Goal: Task Accomplishment & Management: Use online tool/utility

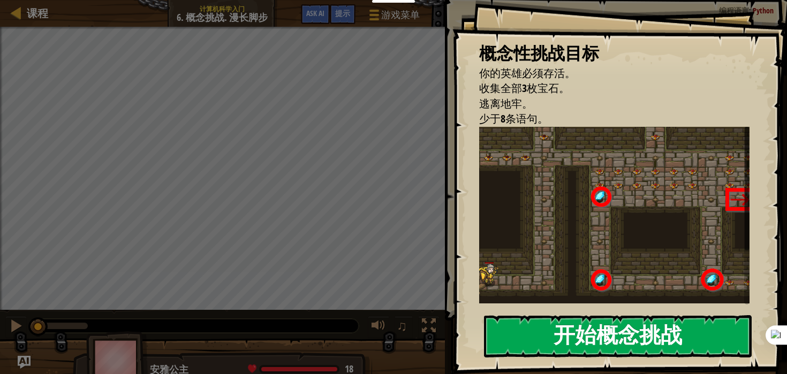
click at [596, 340] on button "开始概念挑战" at bounding box center [618, 336] width 268 height 42
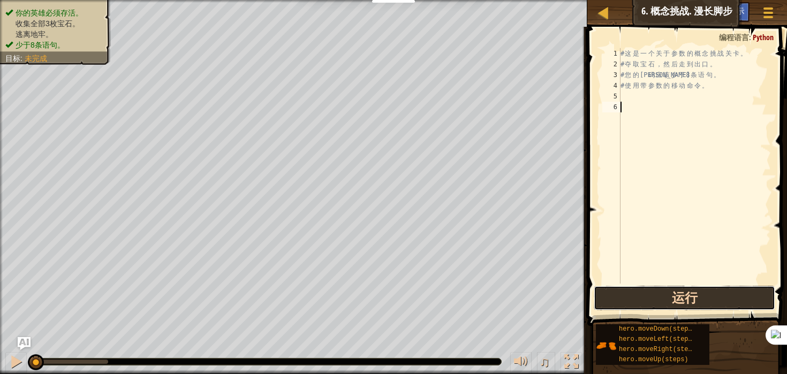
click at [659, 299] on button "运行" at bounding box center [685, 298] width 182 height 25
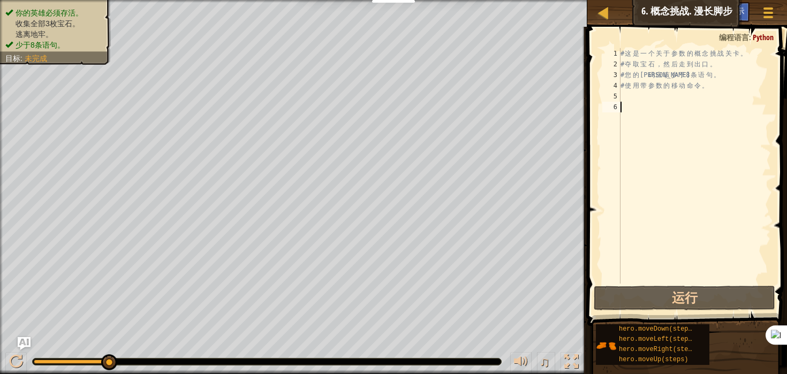
scroll to position [5, 0]
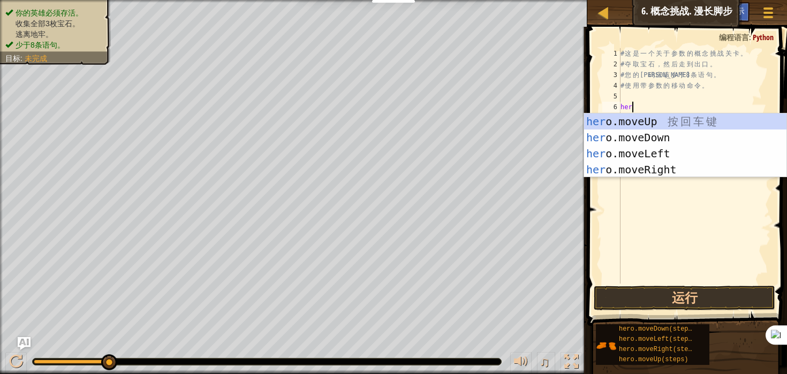
type textarea "hero"
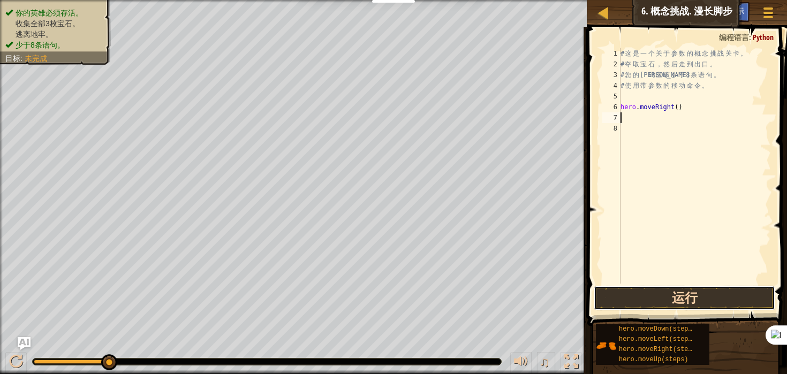
click at [690, 303] on button "运行" at bounding box center [685, 298] width 182 height 25
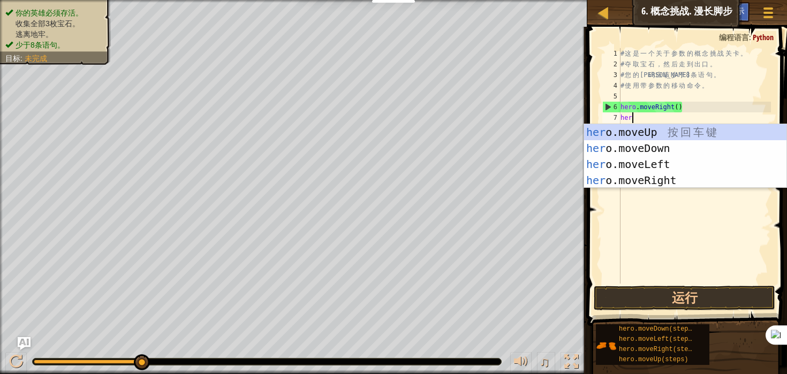
type textarea "hero"
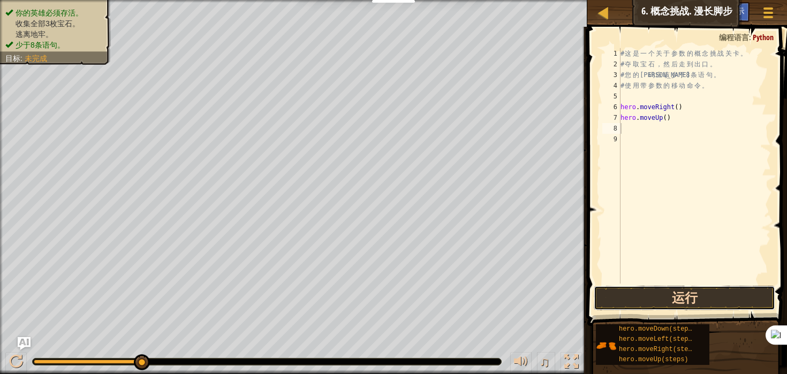
click at [674, 297] on button "运行" at bounding box center [685, 298] width 182 height 25
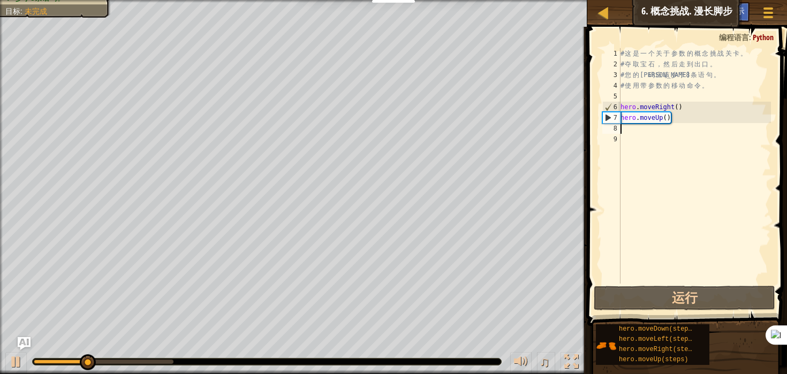
click at [681, 131] on div "# 这 是 一 个 关 于 参 数 的 概 念 挑 战 关 卡 。 # 夺 取 宝 石 ， 然 后 走 到 出 口 。 # 您 的 代 码 应 该 少 于 8…" at bounding box center [695, 176] width 153 height 257
drag, startPoint x: 679, startPoint y: 119, endPoint x: 620, endPoint y: 118, distance: 58.4
click at [620, 118] on div "# 这 是 一 个 关 于 参 数 的 概 念 挑 战 关 卡 。 # 夺 取 宝 石 ， 然 后 走 到 出 口 。 # 您 的 代 码 应 该 少 于 8…" at bounding box center [695, 176] width 153 height 257
type textarea "hero.moveUp()"
click at [635, 135] on div "# 这 是 一 个 关 于 参 数 的 概 念 挑 战 关 卡 。 # 夺 取 宝 石 ， 然 后 走 到 出 口 。 # 您 的 代 码 应 该 少 于 8…" at bounding box center [695, 176] width 153 height 257
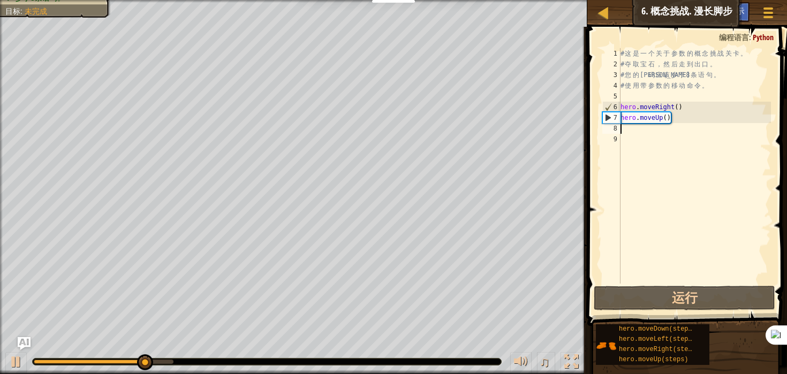
click at [635, 131] on div "# 这 是 一 个 关 于 参 数 的 概 念 挑 战 关 卡 。 # 夺 取 宝 石 ， 然 后 走 到 出 口 。 # 您 的 代 码 应 该 少 于 8…" at bounding box center [695, 176] width 153 height 257
paste textarea "hero.moveUp()"
type textarea "hero.moveUp()"
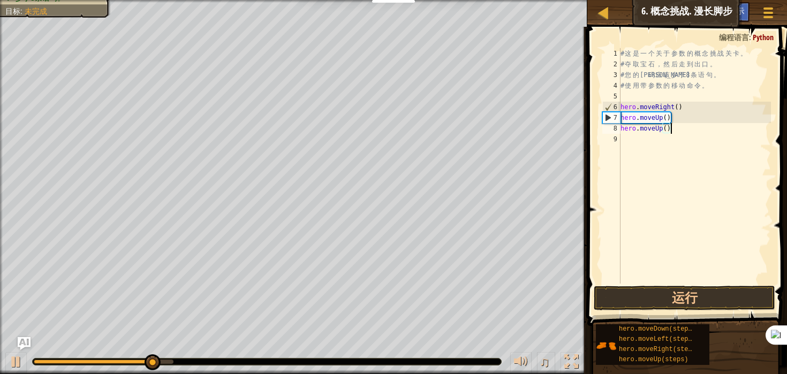
click at [636, 140] on div "# 这 是 一 个 关 于 参 数 的 概 念 挑 战 关 卡 。 # 夺 取 宝 石 ， 然 后 走 到 出 口 。 # 您 的 代 码 应 该 少 于 8…" at bounding box center [695, 176] width 153 height 257
paste textarea "hero.moveUp()"
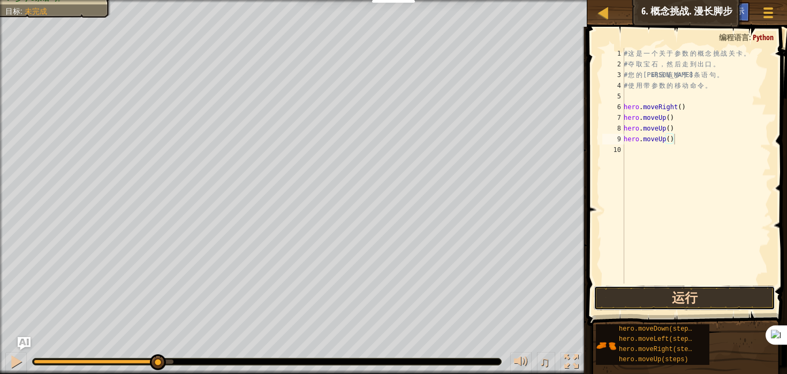
click at [685, 291] on button "运行" at bounding box center [685, 298] width 182 height 25
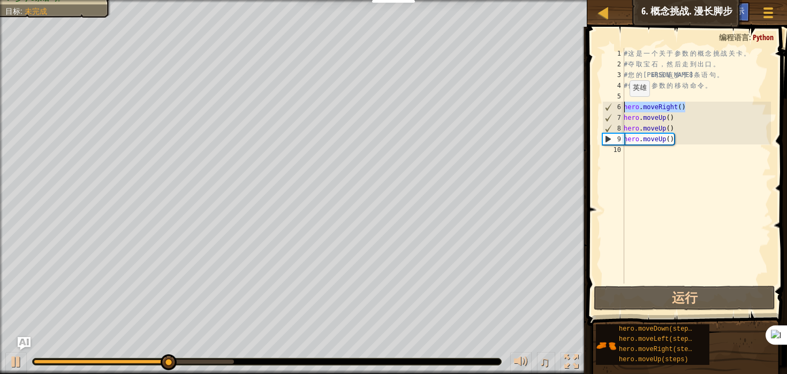
drag, startPoint x: 692, startPoint y: 106, endPoint x: 621, endPoint y: 107, distance: 71.2
click at [621, 107] on div "hero.moveUp() 1 2 3 4 5 6 7 8 9 10 # 这 是 一 个 关 于 参 数 的 概 念 挑 战 关 卡 。 # 夺 取 宝 石 …" at bounding box center [685, 166] width 171 height 236
type textarea "hero.moveRight()"
click at [645, 158] on div "# 这 是 一 个 关 于 参 数 的 概 念 挑 战 关 卡 。 # 夺 取 宝 石 ， 然 后 走 到 出 口 。 # 您 的 代 码 应 该 少 于 8…" at bounding box center [696, 176] width 149 height 257
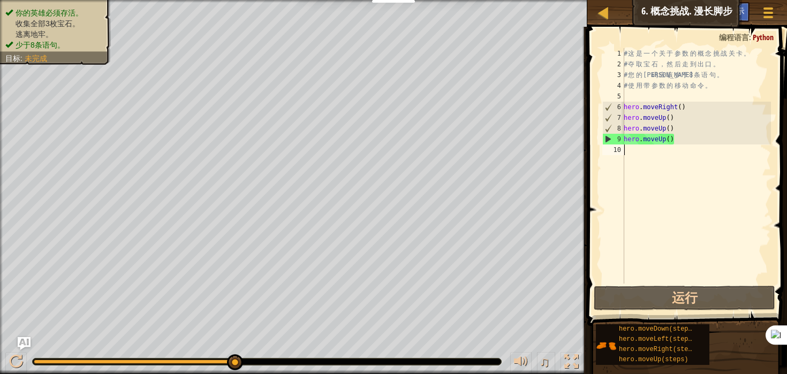
paste textarea "hero.moveRight()"
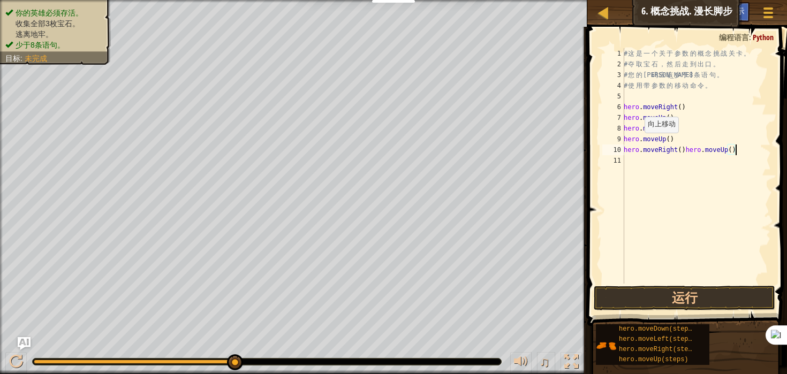
paste textarea "hero.moveRight()"
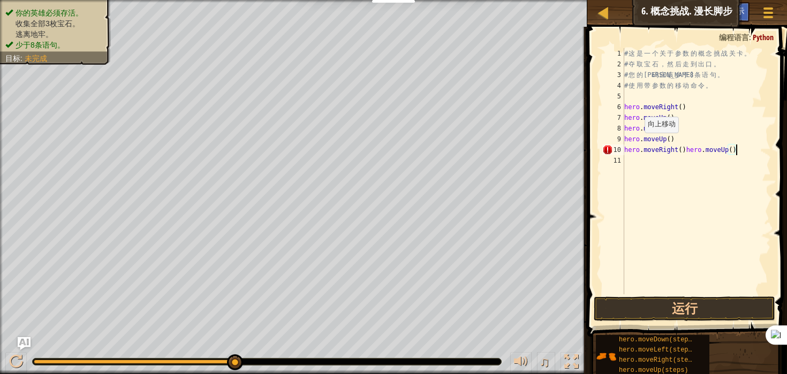
type textarea "hero.moveRight()"
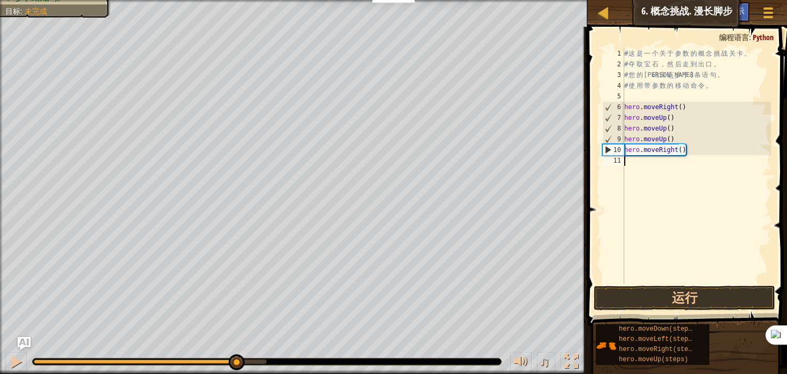
click at [650, 161] on div "# 这 是 一 个 关 于 参 数 的 概 念 挑 战 关 卡 。 # 夺 取 宝 石 ， 然 后 走 到 出 口 。 # 您 的 代 码 应 该 少 于 8…" at bounding box center [696, 176] width 149 height 257
paste textarea "hero.moveRight()"
type textarea "hero.moveRight()"
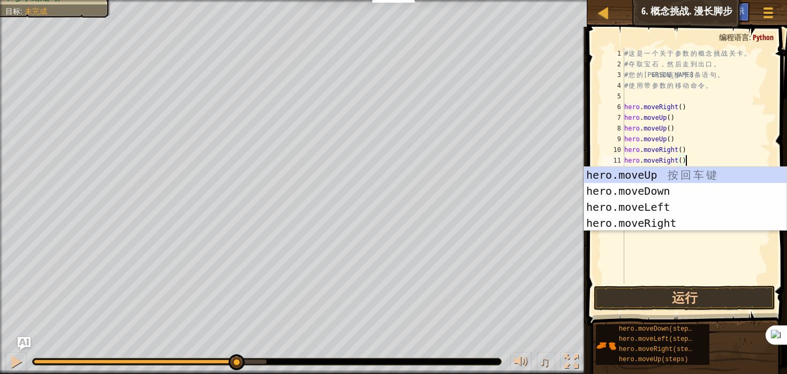
click at [711, 161] on div "# 这 是 一 个 关 于 参 数 的 概 念 挑 战 关 卡 。 # 夺 取 宝 石 ， 然 后 走 到 出 口 。 # 您 的 代 码 应 该 少 于 8…" at bounding box center [696, 176] width 149 height 257
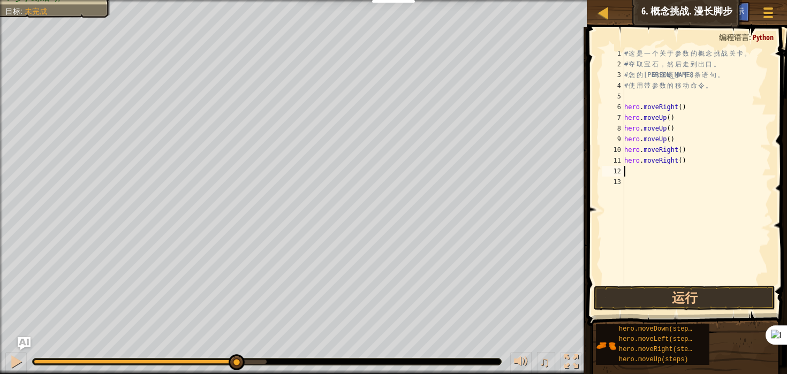
paste textarea "hero.moveRight()"
type textarea "hero.moveRight()"
paste textarea "hero.moveRight()"
type textarea "hero.moveRight()"
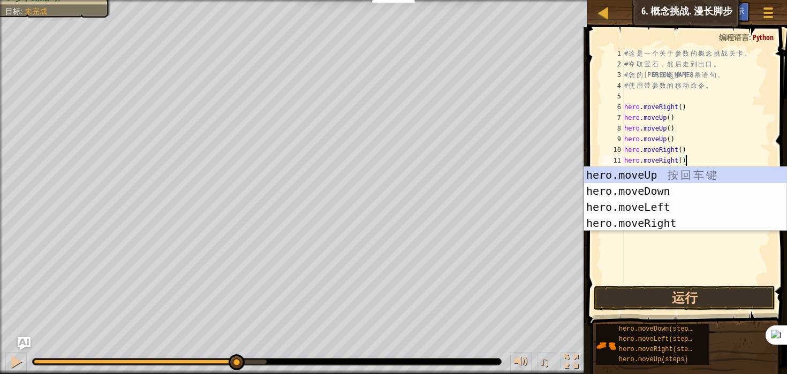
click at [703, 146] on div "# 这 是 一 个 关 于 参 数 的 概 念 挑 战 关 卡 。 # 夺 取 宝 石 ， 然 后 走 到 出 口 。 # 您 的 代 码 应 该 少 于 8…" at bounding box center [696, 176] width 149 height 257
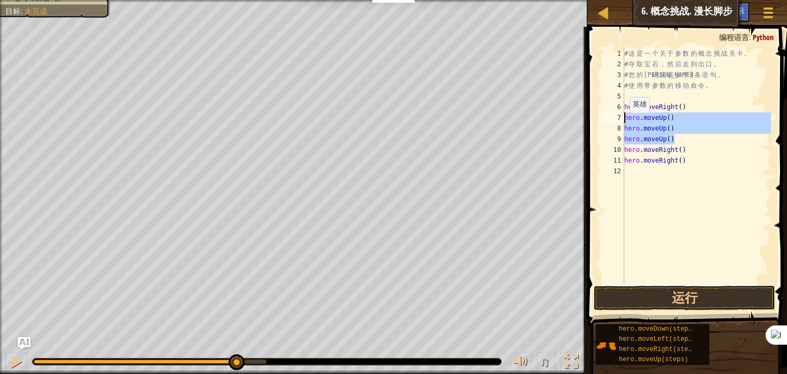
drag, startPoint x: 683, startPoint y: 137, endPoint x: 613, endPoint y: 119, distance: 72.9
click at [613, 119] on div "hero.moveRight() 1 2 3 4 5 6 7 8 9 10 11 12 # 这 是 一 个 关 于 参 数 的 概 念 挑 战 关 卡 。 #…" at bounding box center [685, 166] width 171 height 236
type textarea "hero.moveUp() hero.moveUp()"
click at [644, 176] on div "# 这 是 一 个 关 于 参 数 的 概 念 挑 战 关 卡 。 # 夺 取 宝 石 ， 然 后 走 到 出 口 。 # 您 的 代 码 应 该 少 于 8…" at bounding box center [696, 176] width 149 height 257
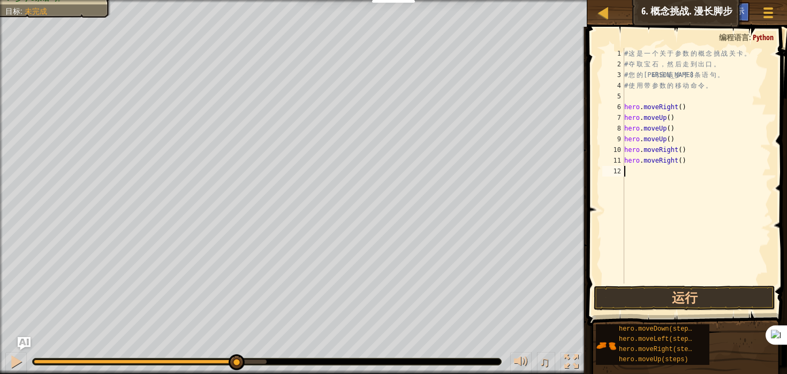
paste textarea "hero.moveUp()"
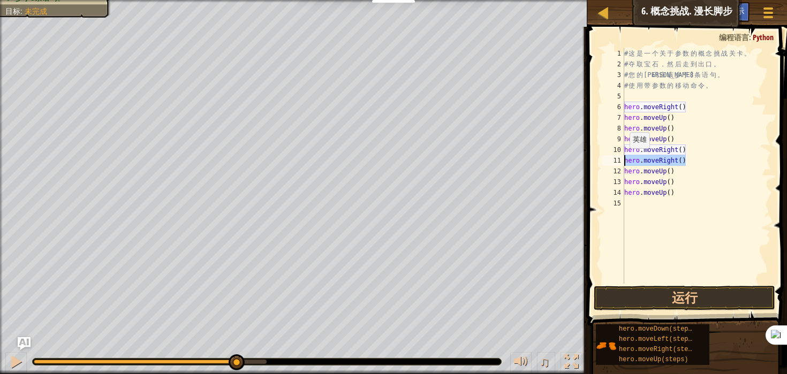
drag, startPoint x: 675, startPoint y: 161, endPoint x: 618, endPoint y: 159, distance: 56.8
click at [618, 159] on div "hero.moveUp() 1 2 3 4 5 6 7 8 9 10 11 12 13 14 15 # 这 是 一 个 关 于 参 数 的 概 念 挑 战 关…" at bounding box center [685, 166] width 171 height 236
type textarea "hero.moveRight()"
click at [672, 212] on div "# 这 是 一 个 关 于 参 数 的 概 念 挑 战 关 卡 。 # 夺 取 宝 石 ， 然 后 走 到 出 口 。 # 您 的 代 码 应 该 少 于 8…" at bounding box center [696, 176] width 149 height 257
paste textarea "hero.moveRight()"
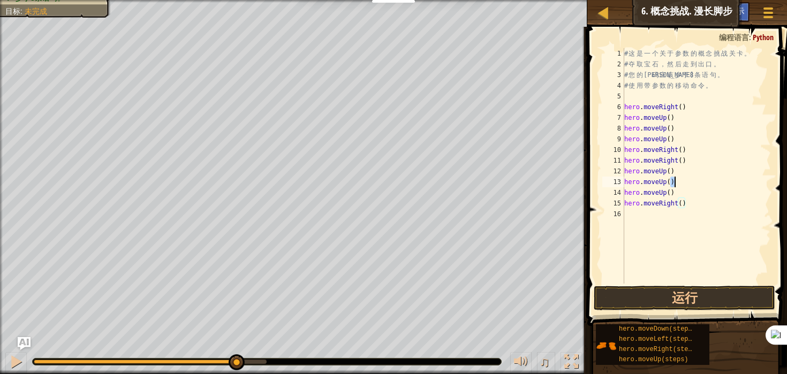
click at [673, 182] on div "# 这 是 一 个 关 于 参 数 的 概 念 挑 战 关 卡 。 # 夺 取 宝 石 ， 然 后 走 到 出 口 。 # 您 的 代 码 应 该 少 于 8…" at bounding box center [696, 176] width 149 height 257
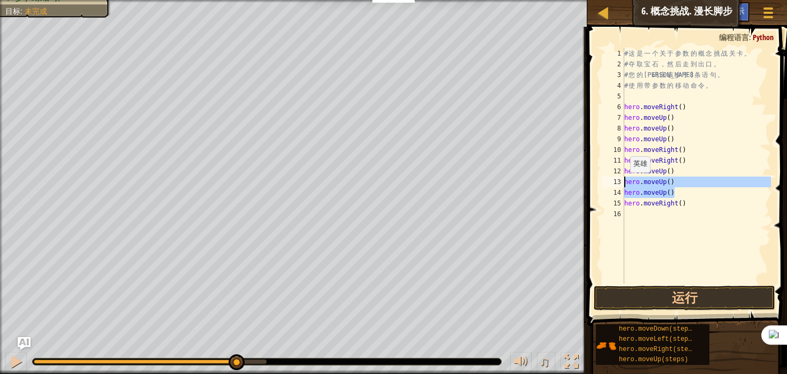
drag, startPoint x: 667, startPoint y: 187, endPoint x: 614, endPoint y: 182, distance: 53.9
click at [614, 182] on div "hero.moveUp() 1 2 3 4 5 6 7 8 9 10 11 12 13 14 15 16 # 这 是 一 个 关 于 参 数 的 概 念 挑 …" at bounding box center [685, 166] width 171 height 236
click at [701, 207] on div "# 这 是 一 个 关 于 参 数 的 概 念 挑 战 关 卡 。 # 夺 取 宝 石 ， 然 后 走 到 出 口 。 # 您 的 代 码 应 该 少 于 8…" at bounding box center [696, 176] width 149 height 257
type textarea "hero.moveRight()"
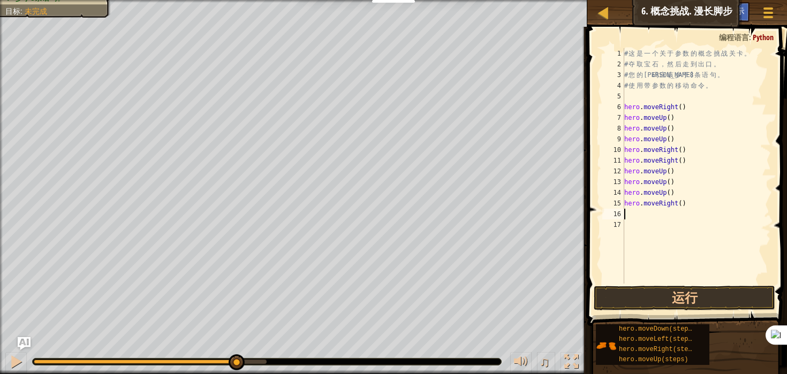
paste textarea "hero.moveUp()"
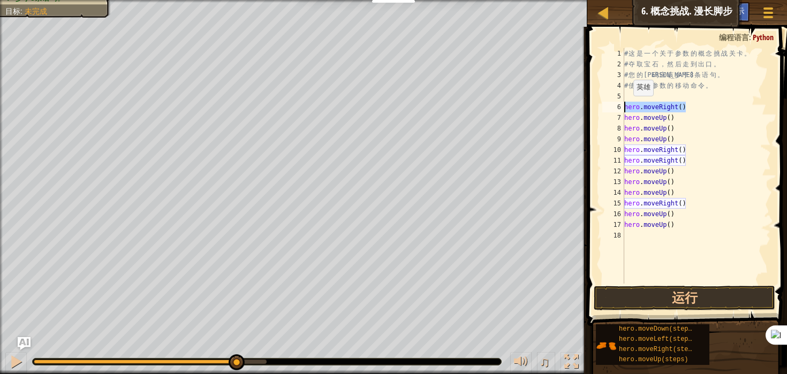
drag, startPoint x: 689, startPoint y: 107, endPoint x: 599, endPoint y: 109, distance: 89.5
click at [599, 109] on div "hero.moveUp() 1 2 3 4 5 6 7 8 9 10 11 12 13 14 15 16 17 18 # 这 是 一 个 关 于 参 数 的 …" at bounding box center [685, 197] width 203 height 331
click at [682, 226] on div "# 这 是 一 个 关 于 参 数 的 概 念 挑 战 关 卡 。 # 夺 取 宝 石 ， 然 后 走 到 出 口 。 # 您 的 代 码 应 该 少 于 8…" at bounding box center [696, 176] width 149 height 257
type textarea "hero.moveUp()"
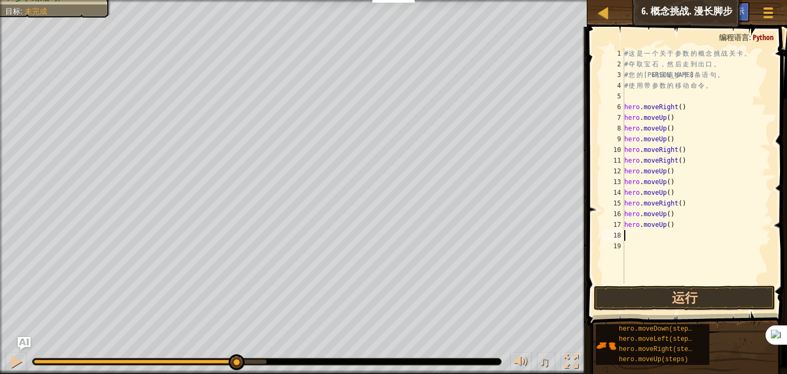
paste textarea "hero.moveRight()"
click at [695, 295] on button "运行" at bounding box center [685, 298] width 182 height 25
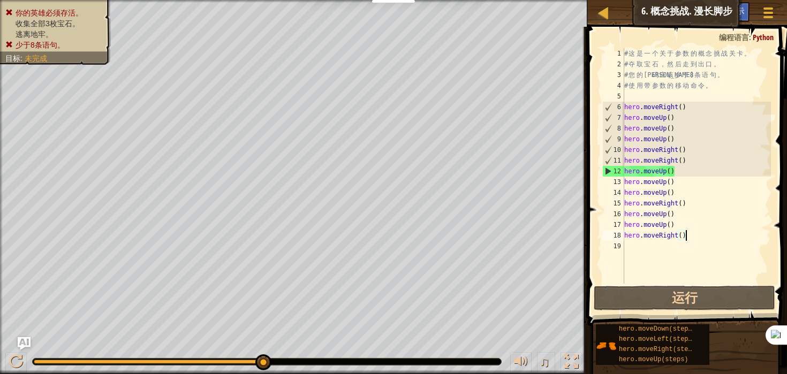
click at [688, 117] on div "# 这 是 一 个 关 于 参 数 的 概 念 挑 战 关 卡 。 # 夺 取 宝 石 ， 然 后 走 到 出 口 。 # 您 的 代 码 应 该 少 于 8…" at bounding box center [696, 176] width 149 height 257
click at [686, 141] on div "# 这 是 一 个 关 于 参 数 的 概 念 挑 战 关 卡 。 # 夺 取 宝 石 ， 然 后 走 到 出 口 。 # 您 的 代 码 应 该 少 于 8…" at bounding box center [696, 176] width 149 height 257
click at [695, 149] on div "# 这 是 一 个 关 于 参 数 的 概 念 挑 战 关 卡 。 # 夺 取 宝 石 ， 然 后 走 到 出 口 。 # 您 的 代 码 应 该 少 于 8…" at bounding box center [696, 176] width 149 height 257
click at [698, 162] on div "# 这 是 一 个 关 于 参 数 的 概 念 挑 战 关 卡 。 # 夺 取 宝 石 ， 然 后 走 到 出 口 。 # 您 的 代 码 应 该 少 于 8…" at bounding box center [696, 176] width 149 height 257
click at [690, 177] on div "# 这 是 一 个 关 于 参 数 的 概 念 挑 战 关 卡 。 # 夺 取 宝 石 ， 然 后 走 到 出 口 。 # 您 的 代 码 应 该 少 于 8…" at bounding box center [696, 176] width 149 height 257
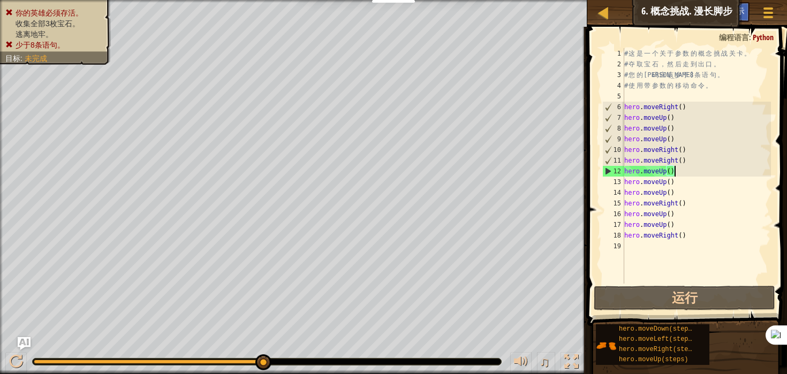
click at [686, 171] on div "# 这 是 一 个 关 于 参 数 的 概 念 挑 战 关 卡 。 # 夺 取 宝 石 ， 然 后 走 到 出 口 。 # 您 的 代 码 应 该 少 于 8…" at bounding box center [696, 176] width 149 height 257
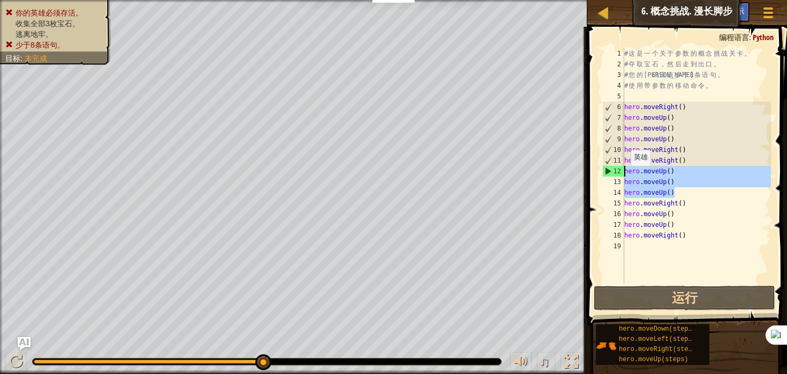
drag, startPoint x: 677, startPoint y: 192, endPoint x: 608, endPoint y: 173, distance: 72.2
click at [608, 173] on div "hero.moveUp() 1 2 3 4 5 6 7 8 9 10 11 12 13 14 15 16 17 18 19 # 这 是 一 个 关 于 参 数…" at bounding box center [685, 166] width 171 height 236
type textarea "hero.moveUp() hero.moveUp()"
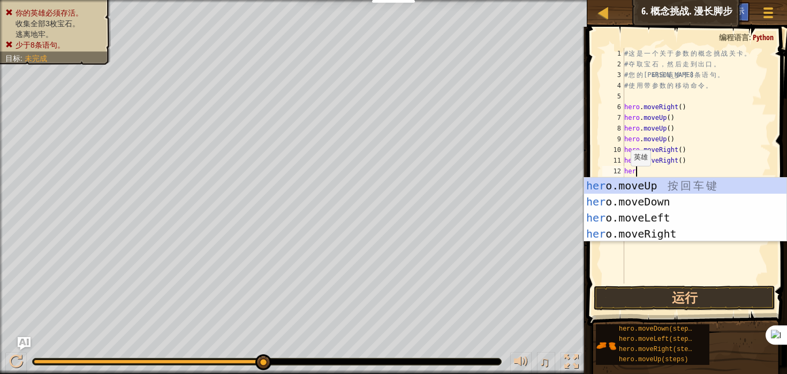
type textarea "hero"
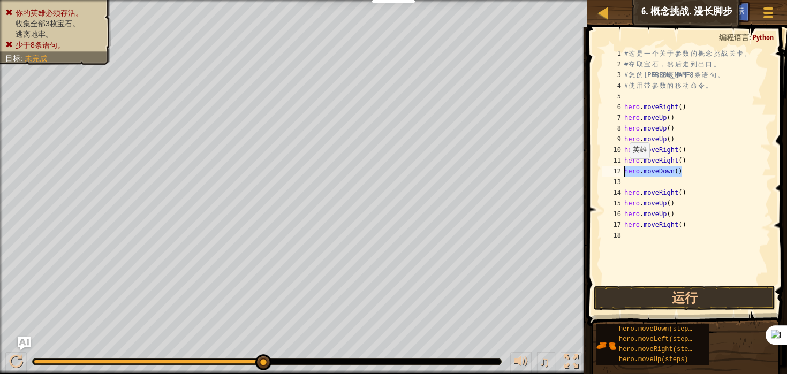
drag, startPoint x: 679, startPoint y: 170, endPoint x: 615, endPoint y: 168, distance: 63.8
click at [615, 168] on div "1 2 3 4 5 6 7 8 9 10 11 12 13 14 15 16 17 18 # 这 是 一 个 关 于 参 数 的 概 念 挑 战 关 卡 。 …" at bounding box center [685, 166] width 171 height 236
type textarea "hero.moveDown()"
click at [643, 185] on div "# 这 是 一 个 关 于 参 数 的 概 念 挑 战 关 卡 。 # 夺 取 宝 石 ， 然 后 走 到 出 口 。 # 您 的 代 码 应 该 少 于 8…" at bounding box center [696, 176] width 149 height 257
paste textarea "hero.moveDown()"
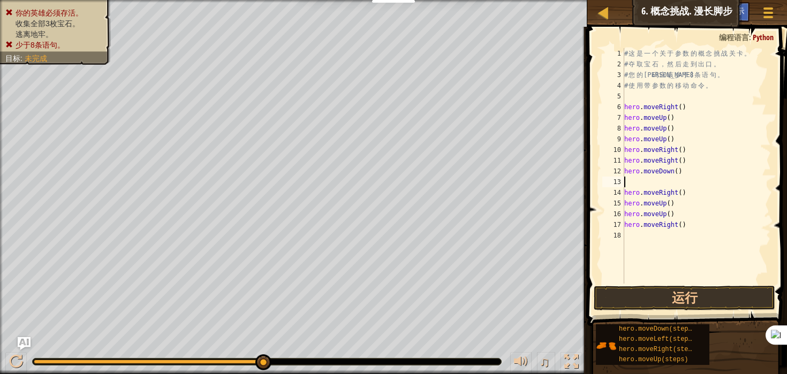
type textarea "hero.moveDown()"
paste textarea "hero.moveDown()"
click at [684, 297] on button "运行" at bounding box center [685, 298] width 182 height 25
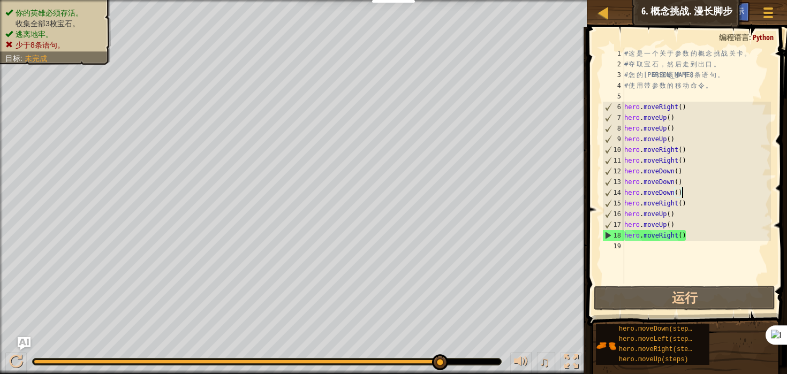
click at [735, 67] on div "# 这 是 一 个 关 于 参 数 的 概 念 挑 战 关 卡 。 # 夺 取 宝 石 ， 然 后 走 到 出 口 。 # 您 的 代 码 应 该 少 于 8…" at bounding box center [696, 176] width 149 height 257
click at [766, 36] on span "Python" at bounding box center [763, 37] width 21 height 10
click at [763, 37] on span "Python" at bounding box center [763, 37] width 21 height 10
drag, startPoint x: 439, startPoint y: 360, endPoint x: 478, endPoint y: 359, distance: 39.1
click at [478, 364] on div at bounding box center [267, 362] width 469 height 6
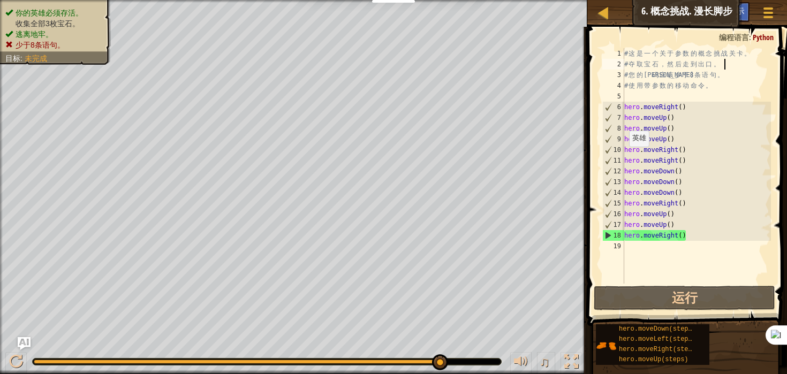
click at [478, 364] on div at bounding box center [267, 362] width 469 height 6
click at [711, 208] on div "# 这 是 一 个 关 于 参 数 的 概 念 挑 战 关 卡 。 # 夺 取 宝 石 ， 然 后 走 到 出 口 。 # 您 的 代 码 应 该 少 于 8…" at bounding box center [696, 176] width 149 height 257
click at [705, 172] on div "# 这 是 一 个 关 于 参 数 的 概 念 挑 战 关 卡 。 # 夺 取 宝 石 ， 然 后 走 到 出 口 。 # 您 的 代 码 应 该 少 于 8…" at bounding box center [696, 176] width 149 height 257
type textarea "hero.moveDown()"
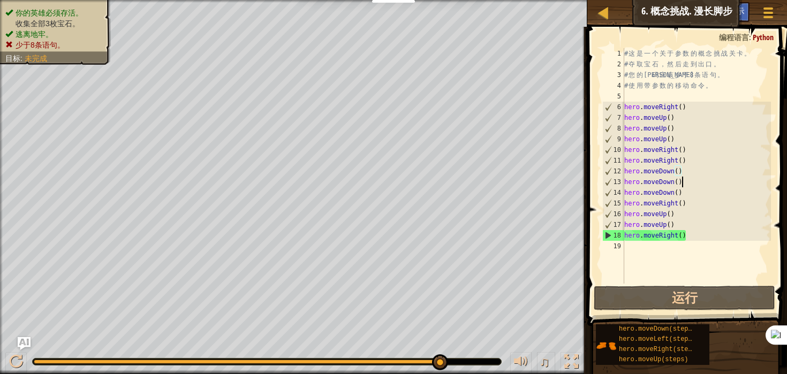
click at [697, 180] on div "# 这 是 一 个 关 于 参 数 的 概 念 挑 战 关 卡 。 # 夺 取 宝 石 ， 然 后 走 到 出 口 。 # 您 的 代 码 应 该 少 于 8…" at bounding box center [696, 176] width 149 height 257
click at [693, 191] on div "# 这 是 一 个 关 于 参 数 的 概 念 挑 战 关 卡 。 # 夺 取 宝 石 ， 然 后 走 到 出 口 。 # 您 的 代 码 应 该 少 于 8…" at bounding box center [696, 176] width 149 height 257
click at [690, 172] on div "# 这 是 一 个 关 于 参 数 的 概 念 挑 战 关 卡 。 # 夺 取 宝 石 ， 然 后 走 到 出 口 。 # 您 的 代 码 应 该 少 于 8…" at bounding box center [696, 176] width 149 height 257
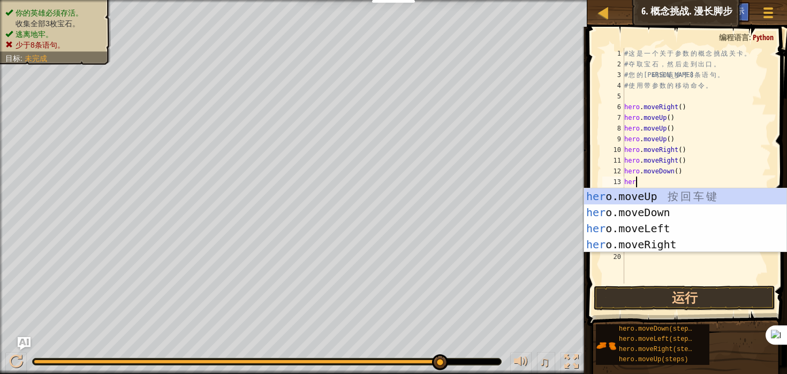
type textarea "hero"
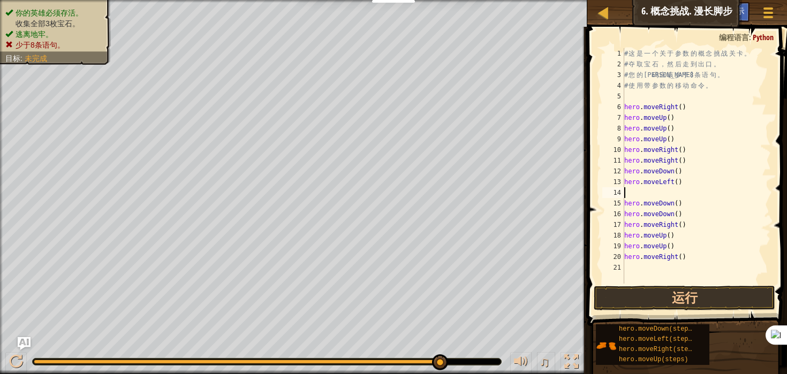
click at [690, 198] on div "# 这 是 一 个 关 于 参 数 的 概 念 挑 战 关 卡 。 # 夺 取 宝 石 ， 然 后 走 到 出 口 。 # 您 的 代 码 应 该 少 于 8…" at bounding box center [696, 176] width 149 height 257
click at [690, 215] on div "# 这 是 一 个 关 于 参 数 的 概 念 挑 战 关 卡 。 # 夺 取 宝 石 ， 然 后 走 到 出 口 。 # 您 的 代 码 应 该 少 于 8…" at bounding box center [696, 176] width 149 height 257
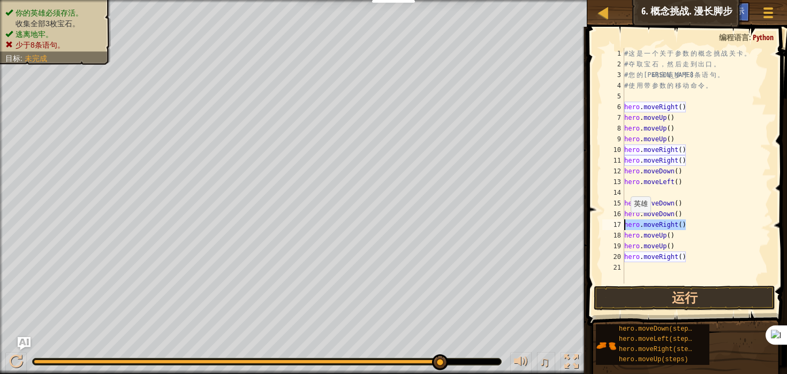
drag, startPoint x: 699, startPoint y: 226, endPoint x: 617, endPoint y: 223, distance: 82.5
click at [617, 223] on div "hero.moveDown() 1 2 3 4 5 6 7 8 9 10 11 12 13 14 15 16 17 18 19 20 21 # 这 是 一 个…" at bounding box center [685, 166] width 171 height 236
click at [705, 216] on div "# 这 是 一 个 关 于 参 数 的 概 念 挑 战 关 卡 。 # 夺 取 宝 石 ， 然 后 走 到 出 口 。 # 您 的 代 码 应 该 少 于 8…" at bounding box center [696, 176] width 149 height 257
type textarea "hero.moveDown()"
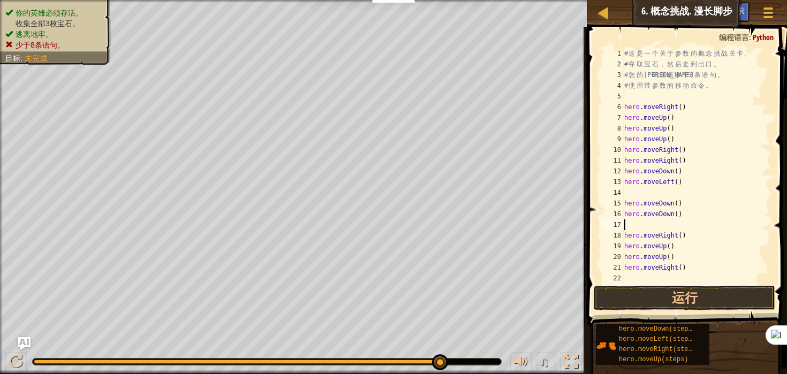
paste textarea "hero.moveRight()"
click at [684, 302] on button "运行" at bounding box center [685, 298] width 182 height 25
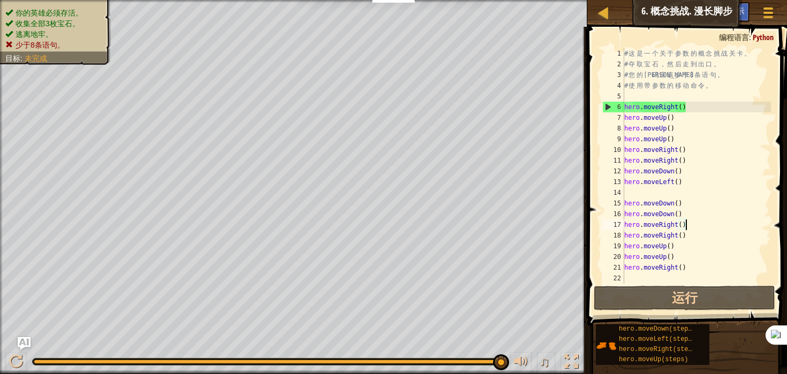
click at [685, 119] on div "# 这 是 一 个 关 于 参 数 的 概 念 挑 战 关 卡 。 # 夺 取 宝 石 ， 然 后 走 到 出 口 。 # 您 的 代 码 应 该 少 于 8…" at bounding box center [696, 176] width 149 height 257
click at [671, 118] on div "# 这 是 一 个 关 于 参 数 的 概 念 挑 战 关 卡 。 # 夺 取 宝 石 ， 然 后 走 到 出 口 。 # 您 的 代 码 应 该 少 于 8…" at bounding box center [696, 176] width 149 height 257
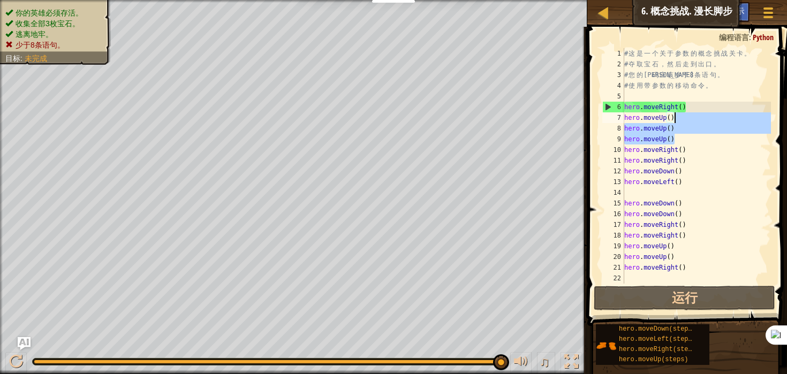
drag, startPoint x: 682, startPoint y: 135, endPoint x: 683, endPoint y: 121, distance: 14.5
click at [683, 121] on div "# 这 是 一 个 关 于 参 数 的 概 念 挑 战 关 卡 。 # 夺 取 宝 石 ， 然 后 走 到 出 口 。 # 您 的 代 码 应 该 少 于 8…" at bounding box center [696, 176] width 149 height 257
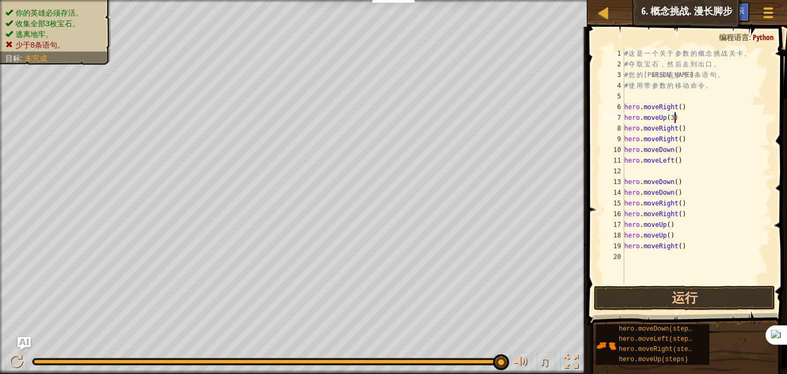
scroll to position [5, 4]
click at [689, 303] on button "运行" at bounding box center [685, 298] width 182 height 25
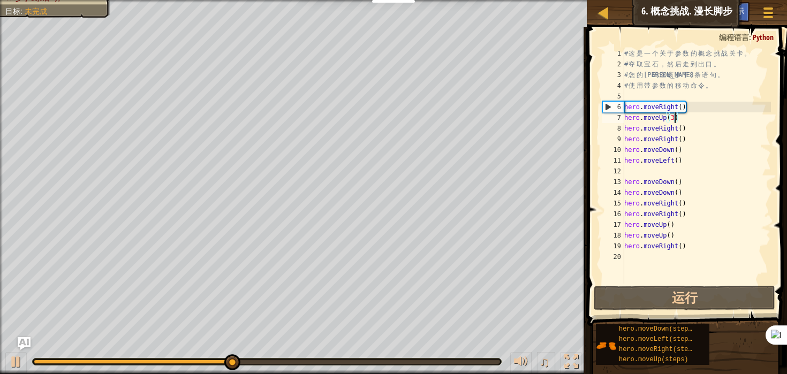
click at [698, 140] on div "# 这 是 一 个 关 于 参 数 的 概 念 挑 战 关 卡 。 # 夺 取 宝 石 ， 然 后 走 到 出 口 。 # 您 的 代 码 应 该 少 于 8…" at bounding box center [696, 176] width 149 height 257
drag, startPoint x: 696, startPoint y: 137, endPoint x: 697, endPoint y: 130, distance: 6.4
click at [697, 130] on div "# 这 是 一 个 关 于 参 数 的 概 念 挑 战 关 卡 。 # 夺 取 宝 石 ， 然 后 走 到 出 口 。 # 您 的 代 码 应 该 少 于 8…" at bounding box center [696, 176] width 149 height 257
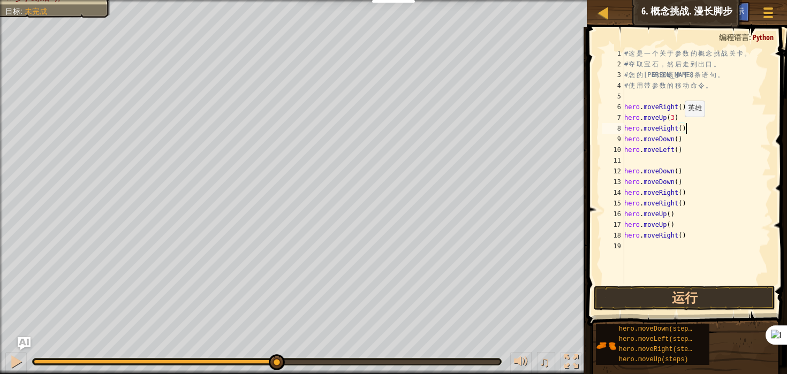
click at [680, 128] on div "# 这 是 一 个 关 于 参 数 的 概 念 挑 战 关 卡 。 # 夺 取 宝 石 ， 然 后 走 到 出 口 。 # 您 的 代 码 应 该 少 于 8…" at bounding box center [696, 176] width 149 height 257
click at [682, 130] on div "# 这 是 一 个 关 于 参 数 的 概 念 挑 战 关 卡 。 # 夺 取 宝 石 ， 然 后 走 到 出 口 。 # 您 的 代 码 应 该 少 于 8…" at bounding box center [696, 176] width 149 height 257
click at [680, 171] on div "# 这 是 一 个 关 于 参 数 的 概 念 挑 战 关 卡 。 # 夺 取 宝 石 ， 然 后 走 到 出 口 。 # 您 的 代 码 应 该 少 于 8…" at bounding box center [696, 176] width 149 height 257
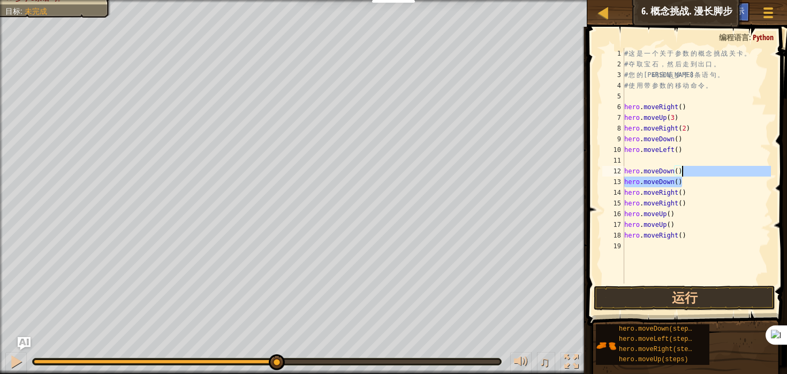
drag, startPoint x: 687, startPoint y: 179, endPoint x: 692, endPoint y: 172, distance: 9.1
click at [692, 172] on div "# 这 是 一 个 关 于 参 数 的 概 念 挑 战 关 卡 。 # 夺 取 宝 石 ， 然 后 走 到 出 口 。 # 您 的 代 码 应 该 少 于 8…" at bounding box center [696, 176] width 149 height 257
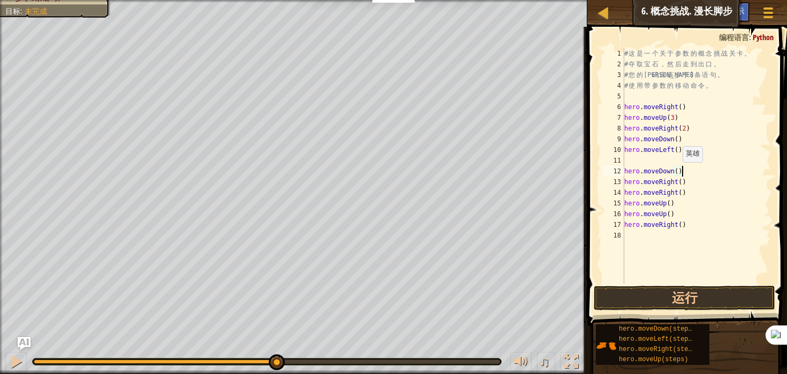
click at [677, 172] on div "# 这 是 一 个 关 于 参 数 的 概 念 挑 战 关 卡 。 # 夺 取 宝 石 ， 然 后 走 到 出 口 。 # 您 的 代 码 应 该 少 于 8…" at bounding box center [696, 176] width 149 height 257
drag, startPoint x: 697, startPoint y: 190, endPoint x: 698, endPoint y: 184, distance: 6.1
click at [698, 184] on div "# 这 是 一 个 关 于 参 数 的 概 念 挑 战 关 卡 。 # 夺 取 宝 石 ， 然 后 走 到 出 口 。 # 您 的 代 码 应 该 少 于 8…" at bounding box center [696, 176] width 149 height 257
click at [682, 182] on div "# 这 是 一 个 关 于 参 数 的 概 念 挑 战 关 卡 。 # 夺 取 宝 石 ， 然 后 走 到 出 口 。 # 您 的 代 码 应 该 少 于 8…" at bounding box center [696, 176] width 149 height 257
type textarea "hero.moveRight(2)"
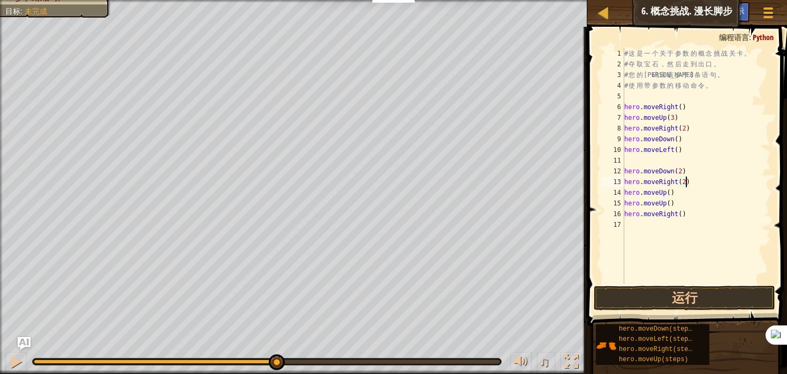
scroll to position [5, 5]
click at [682, 162] on div "# 这 是 一 个 关 于 参 数 的 概 念 挑 战 关 卡 。 # 夺 取 宝 石 ， 然 后 走 到 出 口 。 # 您 的 代 码 应 该 少 于 8…" at bounding box center [696, 176] width 149 height 257
click at [674, 181] on div "# 这 是 一 个 关 于 参 数 的 概 念 挑 战 关 卡 。 # 夺 取 宝 石 ， 然 后 走 到 出 口 。 # 您 的 代 码 应 该 少 于 8…" at bounding box center [696, 176] width 149 height 257
click at [671, 181] on div "# 这 是 一 个 关 于 参 数 的 概 念 挑 战 关 卡 。 # 夺 取 宝 石 ， 然 后 走 到 出 口 。 # 您 的 代 码 应 该 少 于 8…" at bounding box center [696, 176] width 149 height 257
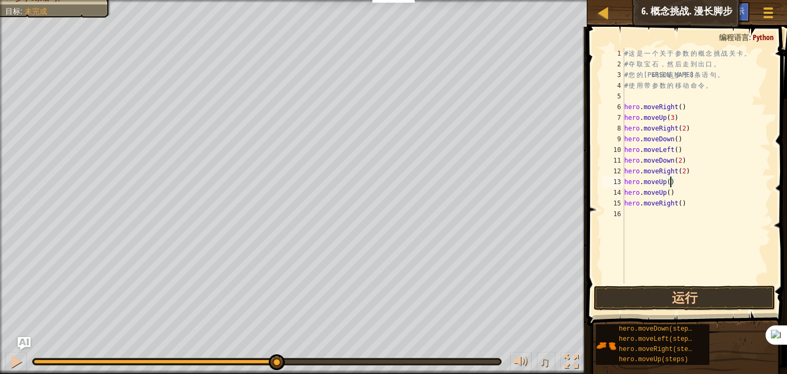
scroll to position [5, 4]
drag, startPoint x: 682, startPoint y: 193, endPoint x: 691, endPoint y: 183, distance: 13.7
click at [691, 183] on div "# 这 是 一 个 关 于 参 数 的 概 念 挑 战 关 卡 。 # 夺 取 宝 石 ， 然 后 走 到 出 口 。 # 您 的 代 码 应 该 少 于 8…" at bounding box center [696, 176] width 149 height 257
click at [689, 296] on button "运行" at bounding box center [685, 298] width 182 height 25
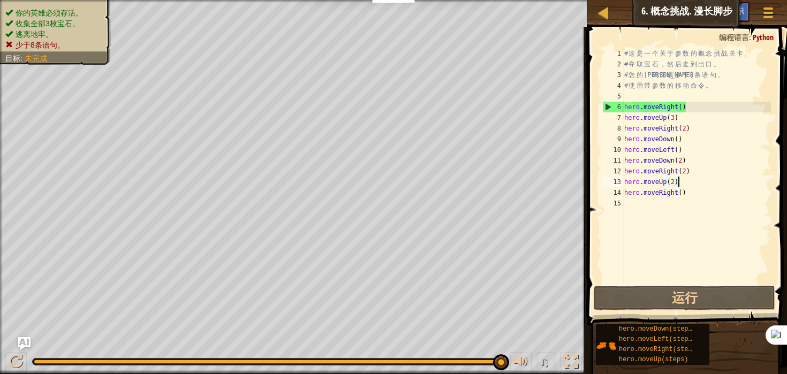
click at [700, 109] on div "# 这 是 一 个 关 于 参 数 的 概 念 挑 战 关 卡 。 # 夺 取 宝 石 ， 然 后 走 到 出 口 。 # 您 的 代 码 应 该 少 于 8…" at bounding box center [696, 176] width 149 height 257
click at [697, 121] on div "# 这 是 一 个 关 于 参 数 的 概 念 挑 战 关 卡 。 # 夺 取 宝 石 ， 然 后 走 到 出 口 。 # 您 的 代 码 应 该 少 于 8…" at bounding box center [696, 176] width 149 height 257
click at [708, 127] on div "# 这 是 一 个 关 于 参 数 的 概 念 挑 战 关 卡 。 # 夺 取 宝 石 ， 然 后 走 到 出 口 。 # 您 的 代 码 应 该 少 于 8…" at bounding box center [696, 176] width 149 height 257
click at [708, 140] on div "# 这 是 一 个 关 于 参 数 的 概 念 挑 战 关 卡 。 # 夺 取 宝 石 ， 然 后 走 到 出 口 。 # 您 的 代 码 应 该 少 于 8…" at bounding box center [696, 176] width 149 height 257
click at [707, 151] on div "# 这 是 一 个 关 于 参 数 的 概 念 挑 战 关 卡 。 # 夺 取 宝 石 ， 然 后 走 到 出 口 。 # 您 的 代 码 应 该 少 于 8…" at bounding box center [696, 176] width 149 height 257
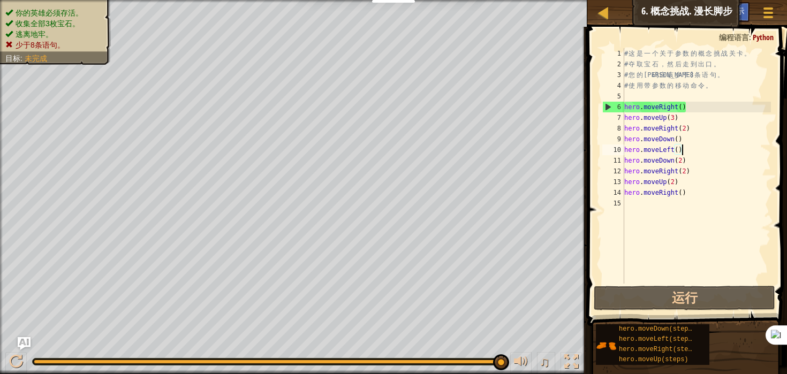
click at [710, 161] on div "# 这 是 一 个 关 于 参 数 的 概 念 挑 战 关 卡 。 # 夺 取 宝 石 ， 然 后 走 到 出 口 。 # 您 的 代 码 应 该 少 于 8…" at bounding box center [696, 176] width 149 height 257
click at [709, 172] on div "# 这 是 一 个 关 于 参 数 的 概 念 挑 战 关 卡 。 # 夺 取 宝 石 ， 然 后 走 到 出 口 。 # 您 的 代 码 应 该 少 于 8…" at bounding box center [696, 176] width 149 height 257
click at [708, 185] on div "# 这 是 一 个 关 于 参 数 的 概 念 挑 战 关 卡 。 # 夺 取 宝 石 ， 然 后 走 到 出 口 。 # 您 的 代 码 应 该 少 于 8…" at bounding box center [696, 176] width 149 height 257
click at [710, 195] on div "# 这 是 一 个 关 于 参 数 的 概 念 挑 战 关 卡 。 # 夺 取 宝 石 ， 然 后 走 到 出 口 。 # 您 的 代 码 应 该 少 于 8…" at bounding box center [696, 176] width 149 height 257
click at [703, 109] on div "# 这 是 一 个 关 于 参 数 的 概 念 挑 战 关 卡 。 # 夺 取 宝 石 ， 然 后 走 到 出 口 。 # 您 的 代 码 应 该 少 于 8…" at bounding box center [696, 176] width 149 height 257
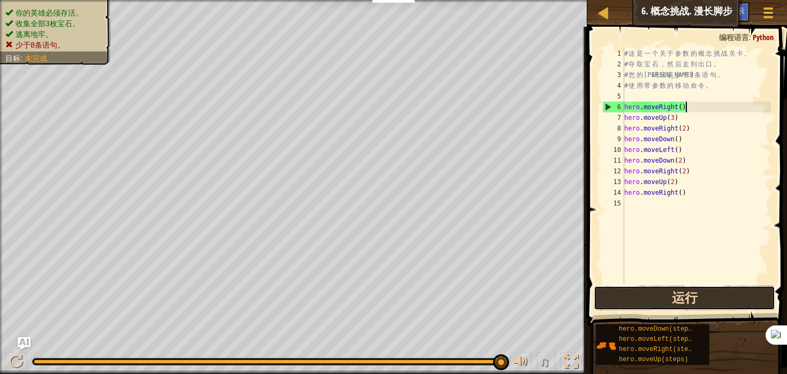
click at [689, 292] on button "运行" at bounding box center [685, 298] width 182 height 25
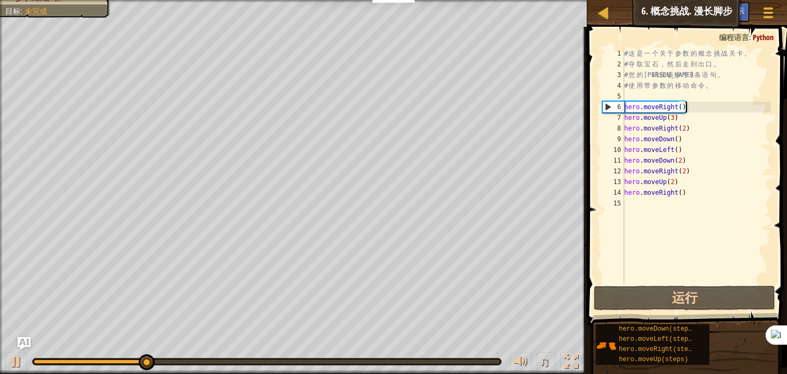
click at [695, 166] on div "# 这 是 一 个 关 于 参 数 的 概 念 挑 战 关 卡 。 # 夺 取 宝 石 ， 然 后 走 到 出 口 。 # 您 的 代 码 应 该 少 于 8…" at bounding box center [696, 176] width 149 height 257
click at [705, 108] on div "# 这 是 一 个 关 于 参 数 的 概 念 挑 战 关 卡 。 # 夺 取 宝 石 ， 然 后 走 到 出 口 。 # 您 的 代 码 应 该 少 于 8…" at bounding box center [696, 176] width 149 height 257
click at [704, 117] on div "# 这 是 一 个 关 于 参 数 的 概 念 挑 战 关 卡 。 # 夺 取 宝 石 ， 然 后 走 到 出 口 。 # 您 的 代 码 应 该 少 于 8…" at bounding box center [696, 176] width 149 height 257
click at [706, 130] on div "# 这 是 一 个 关 于 参 数 的 概 念 挑 战 关 卡 。 # 夺 取 宝 石 ， 然 后 走 到 出 口 。 # 您 的 代 码 应 该 少 于 8…" at bounding box center [696, 176] width 149 height 257
click at [706, 143] on div "# 这 是 一 个 关 于 参 数 的 概 念 挑 战 关 卡 。 # 夺 取 宝 石 ， 然 后 走 到 出 口 。 # 您 的 代 码 应 该 少 于 8…" at bounding box center [696, 176] width 149 height 257
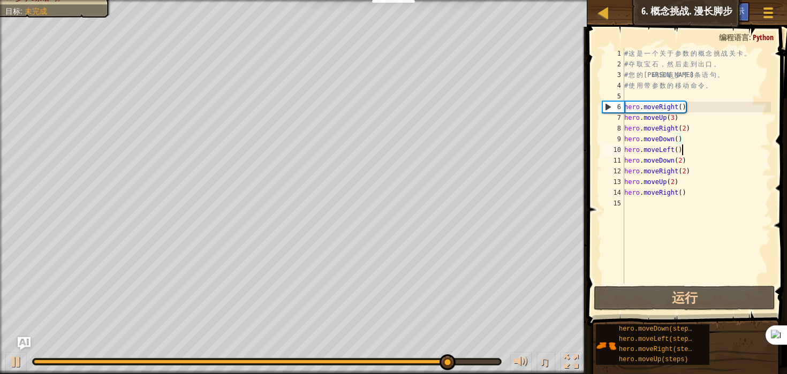
click at [706, 152] on div "# 这 是 一 个 关 于 参 数 的 概 念 挑 战 关 卡 。 # 夺 取 宝 石 ， 然 后 走 到 出 口 。 # 您 的 代 码 应 该 少 于 8…" at bounding box center [696, 176] width 149 height 257
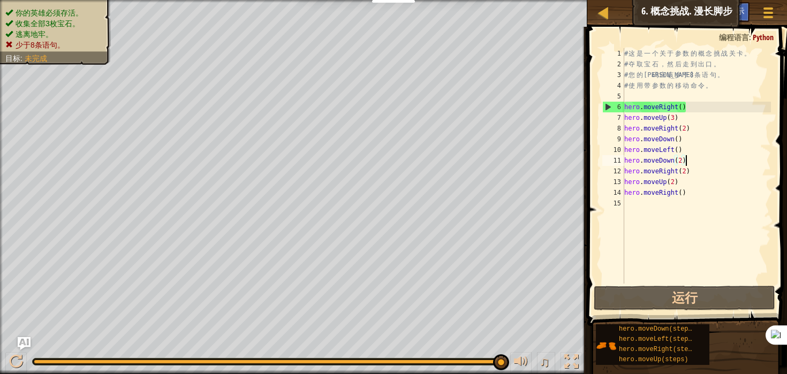
click at [703, 161] on div "# 这 是 一 个 关 于 参 数 的 概 念 挑 战 关 卡 。 # 夺 取 宝 石 ， 然 后 走 到 出 口 。 # 您 的 代 码 应 该 少 于 8…" at bounding box center [696, 176] width 149 height 257
click at [706, 172] on div "# 这 是 一 个 关 于 参 数 的 概 念 挑 战 关 卡 。 # 夺 取 宝 石 ， 然 后 走 到 出 口 。 # 您 的 代 码 应 该 少 于 8…" at bounding box center [696, 176] width 149 height 257
click at [705, 183] on div "# 这 是 一 个 关 于 参 数 的 概 念 挑 战 关 卡 。 # 夺 取 宝 石 ， 然 后 走 到 出 口 。 # 您 的 代 码 应 该 少 于 8…" at bounding box center [696, 176] width 149 height 257
click at [707, 195] on div "# 这 是 一 个 关 于 参 数 的 概 念 挑 战 关 卡 。 # 夺 取 宝 石 ， 然 后 走 到 出 口 。 # 您 的 代 码 应 该 少 于 8…" at bounding box center [696, 176] width 149 height 257
click at [710, 189] on div "# 这 是 一 个 关 于 参 数 的 概 念 挑 战 关 卡 。 # 夺 取 宝 石 ， 然 后 走 到 出 口 。 # 您 的 代 码 应 该 少 于 8…" at bounding box center [696, 176] width 149 height 257
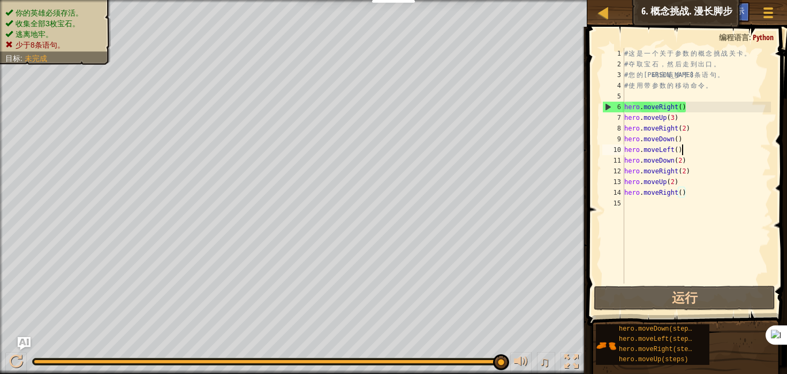
click at [702, 151] on div "# 这 是 一 个 关 于 参 数 的 概 念 挑 战 关 卡 。 # 夺 取 宝 石 ， 然 后 走 到 出 口 。 # 您 的 代 码 应 该 少 于 8…" at bounding box center [696, 176] width 149 height 257
click at [696, 171] on div "# 这 是 一 个 关 于 参 数 的 概 念 挑 战 关 卡 。 # 夺 取 宝 石 ， 然 后 走 到 出 口 。 # 您 的 代 码 应 该 少 于 8…" at bounding box center [696, 176] width 149 height 257
click at [700, 157] on div "# 这 是 一 个 关 于 参 数 的 概 念 挑 战 关 卡 。 # 夺 取 宝 石 ， 然 后 走 到 出 口 。 # 您 的 代 码 应 该 少 于 8…" at bounding box center [696, 176] width 149 height 257
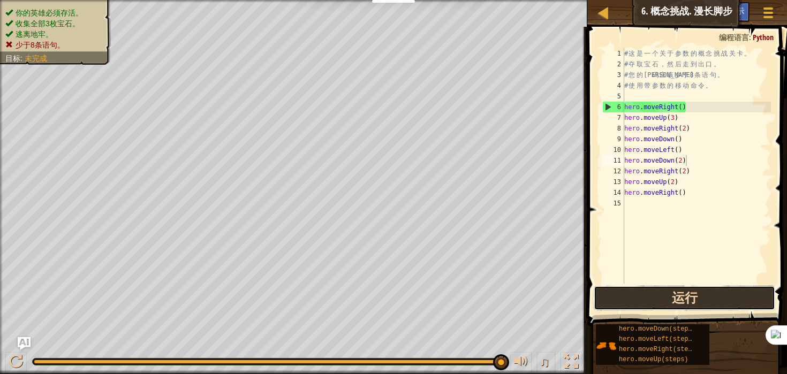
click at [728, 292] on button "运行" at bounding box center [685, 298] width 182 height 25
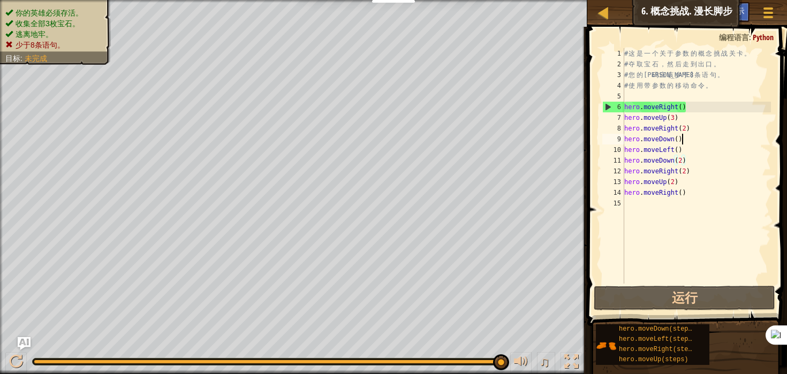
click at [714, 141] on div "# 这 是 一 个 关 于 参 数 的 概 念 挑 战 关 卡 。 # 夺 取 宝 石 ， 然 后 走 到 出 口 。 # 您 的 代 码 应 该 少 于 8…" at bounding box center [696, 176] width 149 height 257
type textarea "hero.moveDown()"
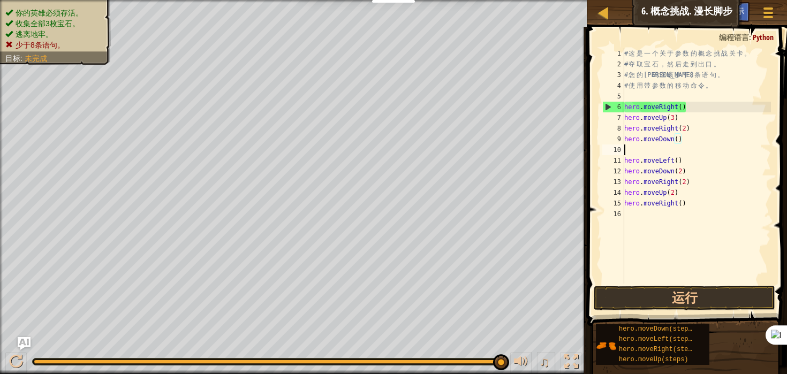
scroll to position [5, 0]
click at [679, 139] on div "# 这 是 一 个 关 于 参 数 的 概 念 挑 战 关 卡 。 # 夺 取 宝 石 ， 然 后 走 到 出 口 。 # 您 的 代 码 应 该 少 于 8…" at bounding box center [696, 176] width 149 height 257
type textarea "hero.moveDown(3)"
click at [690, 154] on div "# 这 是 一 个 关 于 参 数 的 概 念 挑 战 关 卡 。 # 夺 取 宝 石 ， 然 后 走 到 出 口 。 # 您 的 代 码 应 该 少 于 8…" at bounding box center [696, 176] width 149 height 257
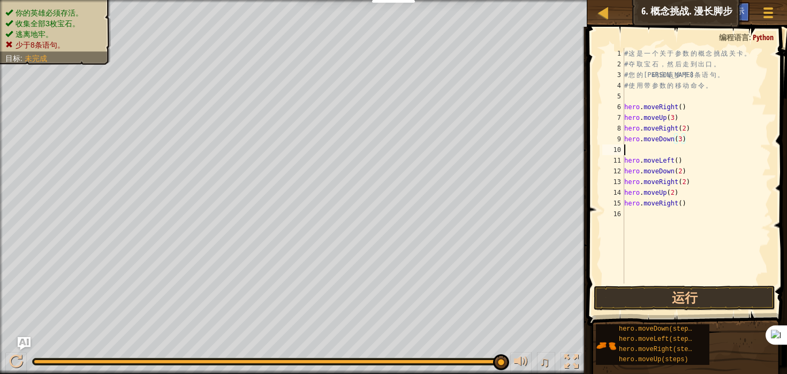
scroll to position [5, 0]
click at [694, 157] on div "# 这 是 一 个 关 于 参 数 的 概 念 挑 战 关 卡 。 # 夺 取 宝 石 ， 然 后 走 到 出 口 。 # 您 的 代 码 应 该 少 于 8…" at bounding box center [696, 176] width 149 height 257
type textarea "hero.moveLeft()"
click at [679, 158] on div "# 这 是 一 个 关 于 参 数 的 概 念 挑 战 关 卡 。 # 夺 取 宝 石 ， 然 后 走 到 出 口 。 # 您 的 代 码 应 该 少 于 8…" at bounding box center [696, 176] width 149 height 257
click at [690, 161] on div "# 这 是 一 个 关 于 参 数 的 概 念 挑 战 关 卡 。 # 夺 取 宝 石 ， 然 后 走 到 出 口 。 # 您 的 代 码 应 该 少 于 8…" at bounding box center [696, 176] width 149 height 257
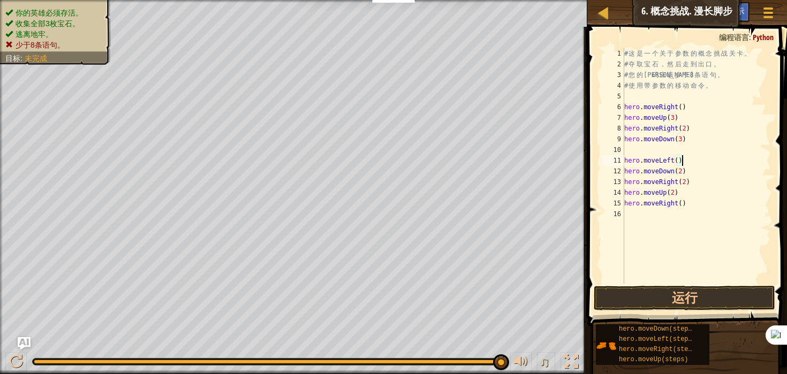
click at [702, 162] on div "# 这 是 一 个 关 于 参 数 的 概 念 挑 战 关 卡 。 # 夺 取 宝 石 ， 然 后 走 到 出 口 。 # 您 的 代 码 应 该 少 于 8…" at bounding box center [696, 176] width 149 height 257
drag, startPoint x: 684, startPoint y: 202, endPoint x: 618, endPoint y: 200, distance: 65.9
click at [618, 200] on div "1 2 3 4 5 6 7 8 9 10 11 12 13 14 15 16 17 # 这 是 一 个 关 于 参 数 的 概 念 挑 战 关 卡 。 # 夺…" at bounding box center [685, 166] width 171 height 236
type textarea "hero.moveUp(2)"
click at [645, 173] on div "# 这 是 一 个 关 于 参 数 的 概 念 挑 战 关 卡 。 # 夺 取 宝 石 ， 然 后 走 到 出 口 。 # 您 的 代 码 应 该 少 于 8…" at bounding box center [696, 176] width 149 height 257
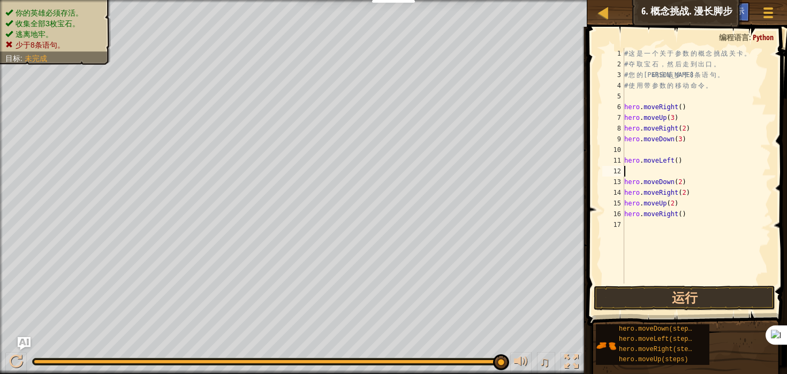
paste textarea "hero.moveUp(2)"
type textarea "hero.moveUp(2)"
click at [674, 172] on div "# 这 是 一 个 关 于 参 数 的 概 念 挑 战 关 卡 。 # 夺 取 宝 石 ， 然 后 走 到 出 口 。 # 您 的 代 码 应 该 少 于 8…" at bounding box center [696, 176] width 149 height 257
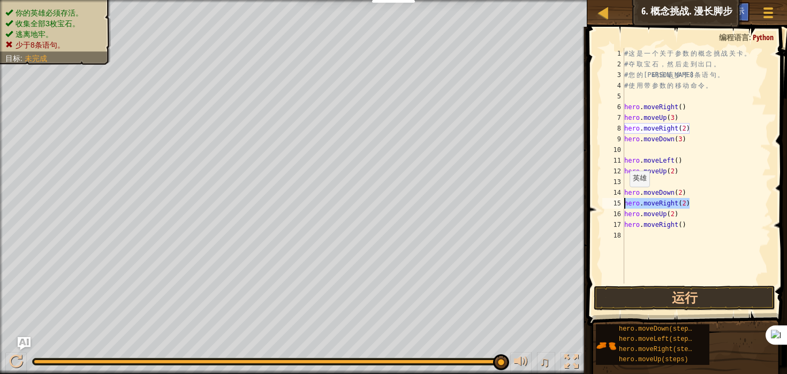
drag, startPoint x: 695, startPoint y: 204, endPoint x: 616, endPoint y: 203, distance: 78.7
click at [616, 203] on div "hero.moveUp(2) 1 2 3 4 5 6 7 8 9 10 11 12 13 14 15 16 17 18 # 这 是 一 个 关 于 参 数 的…" at bounding box center [685, 166] width 171 height 236
click at [639, 188] on div "# 这 是 一 个 关 于 参 数 的 概 念 挑 战 关 卡 。 # 夺 取 宝 石 ， 然 后 走 到 出 口 。 # 您 的 代 码 应 该 少 于 8…" at bounding box center [696, 176] width 149 height 257
type textarea "hero.moveDown(2)"
click at [639, 182] on div "# 这 是 一 个 关 于 参 数 的 概 念 挑 战 关 卡 。 # 夺 取 宝 石 ， 然 后 走 到 出 口 。 # 您 的 代 码 应 该 少 于 8…" at bounding box center [696, 176] width 149 height 257
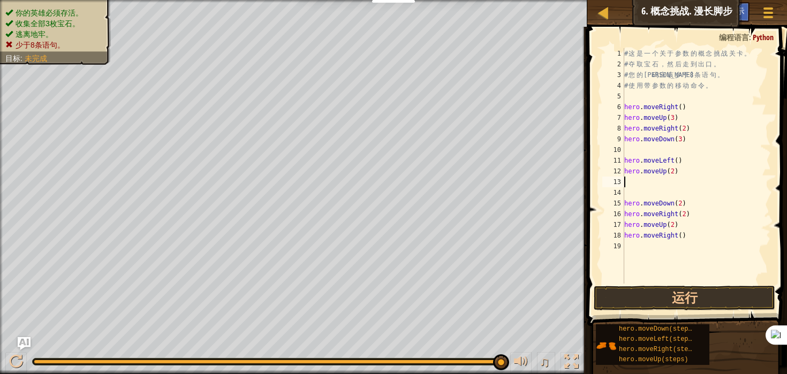
paste textarea "hero.moveRight(2)"
click at [683, 181] on div "# 这 是 一 个 关 于 参 数 的 概 念 挑 战 关 卡 。 # 夺 取 宝 石 ， 然 后 走 到 出 口 。 # 您 的 代 码 应 该 少 于 8…" at bounding box center [696, 176] width 149 height 257
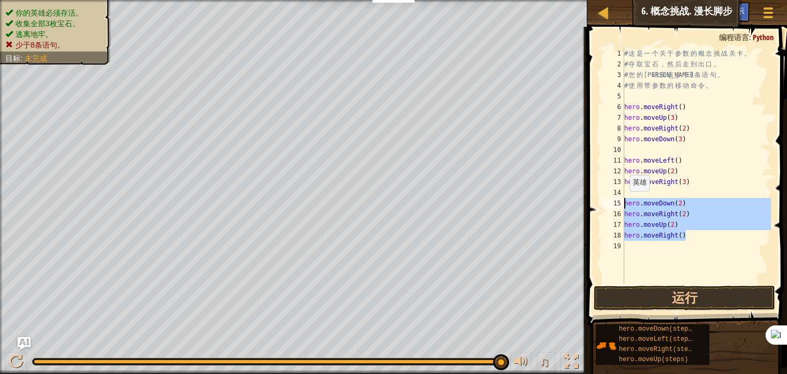
drag, startPoint x: 697, startPoint y: 235, endPoint x: 614, endPoint y: 201, distance: 89.4
click at [614, 201] on div "hero.moveRight(3) 1 2 3 4 5 6 7 8 9 10 11 12 13 14 15 16 17 18 19 # 这 是 一 个 关 于…" at bounding box center [685, 166] width 171 height 236
type textarea "hero.moveDown(2) hero.moveRight(2)"
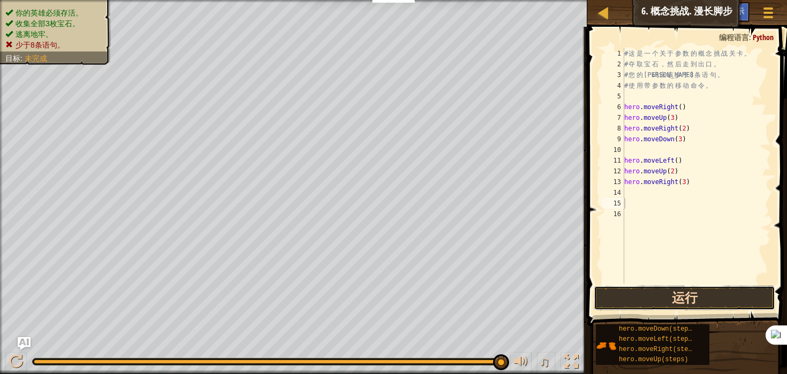
click at [681, 291] on button "运行" at bounding box center [685, 298] width 182 height 25
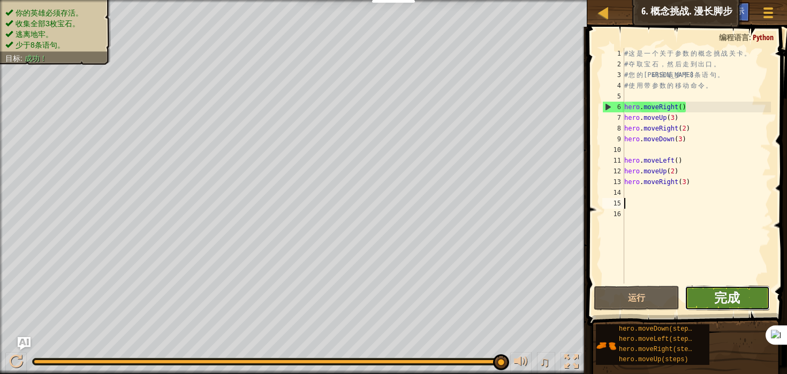
click at [718, 295] on span "完成" at bounding box center [727, 297] width 26 height 17
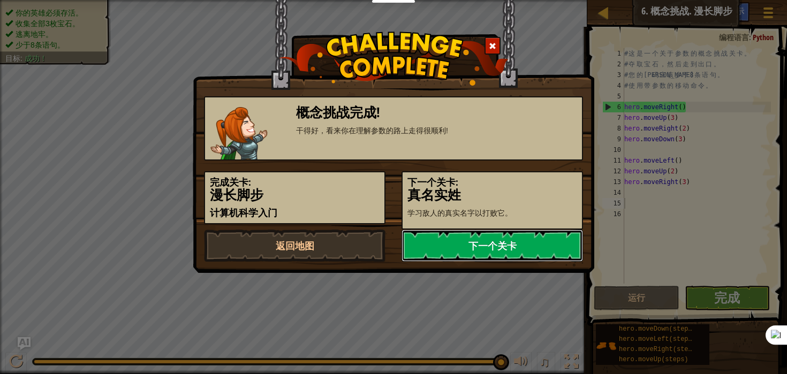
click at [500, 249] on link "下一个关卡" at bounding box center [493, 246] width 182 height 32
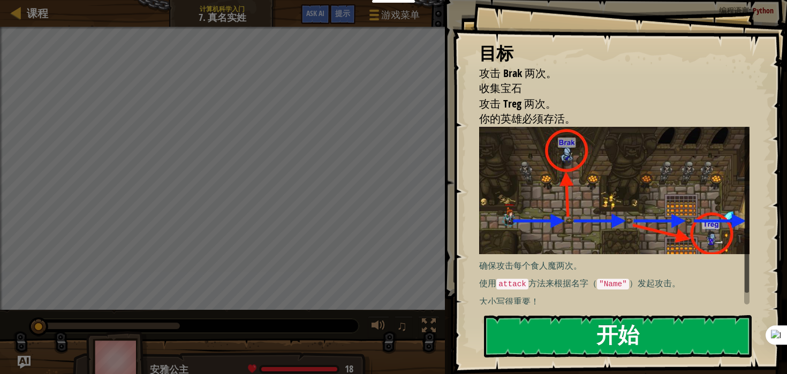
click at [562, 325] on button "开始" at bounding box center [618, 336] width 268 height 42
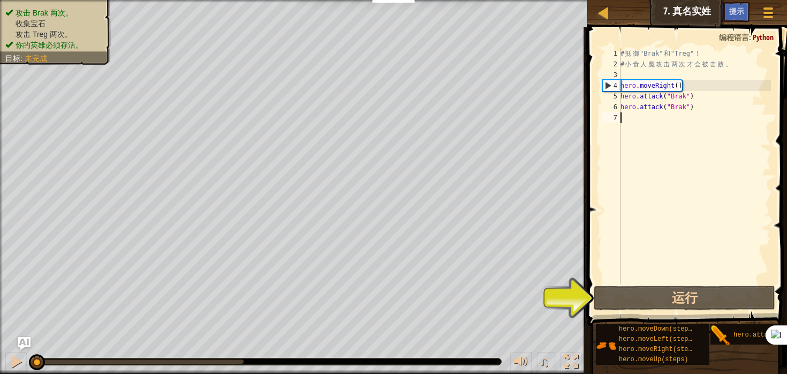
click at [675, 121] on div "# 抵 御 "Brak" 和 "Treg" ！ # 小 食 人 魔 攻 击 两 次 才 会 被 击 败 。 hero . moveRight ( ) hero…" at bounding box center [695, 176] width 153 height 257
click at [649, 107] on div "# 抵 御 "Brak" 和 "Treg" ！ # 小 食 人 魔 攻 击 两 次 才 会 被 击 败 。 hero . moveRight ( ) hero…" at bounding box center [695, 176] width 153 height 257
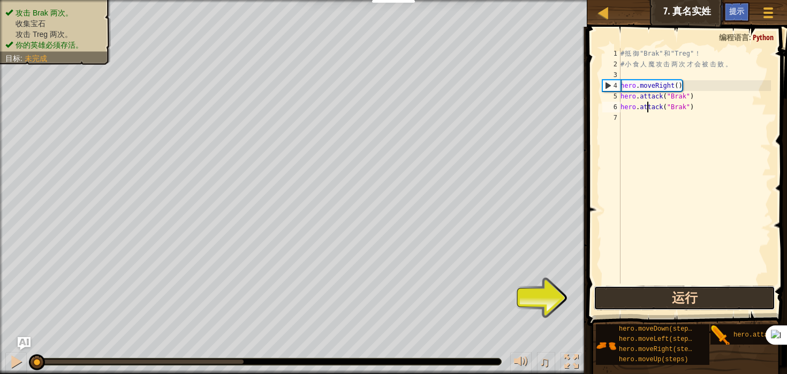
click at [689, 292] on button "运行" at bounding box center [685, 298] width 182 height 25
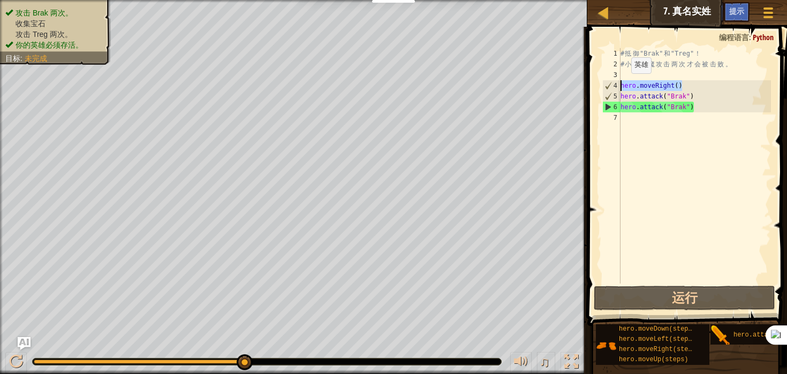
drag, startPoint x: 690, startPoint y: 86, endPoint x: 608, endPoint y: 84, distance: 81.4
click at [608, 84] on div "hero.attack("Brak") 1 2 3 4 5 6 7 # 抵 御 "Brak" 和 "Treg" ！ # 小 食 人 魔 攻 击 两 次 才 会…" at bounding box center [685, 166] width 171 height 236
type textarea "hero.moveRight()"
click at [632, 121] on div "# 抵 御 "Brak" 和 "Treg" ！ # 小 食 人 魔 攻 击 两 次 才 会 被 击 败 。 hero . moveRight ( ) hero…" at bounding box center [695, 176] width 153 height 257
paste textarea "hero.moveRight()"
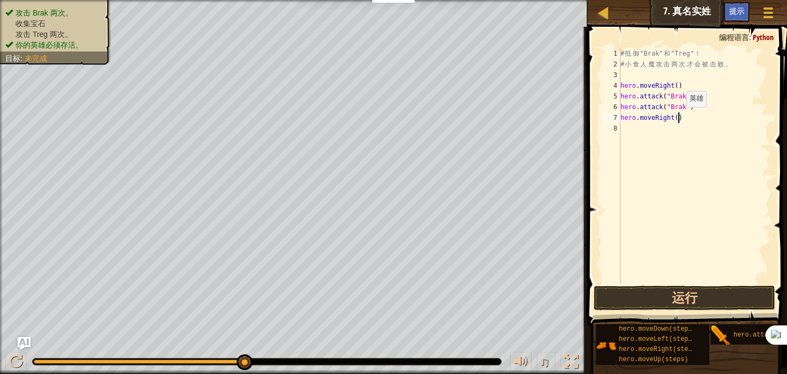
click at [677, 117] on div "# 抵 御 "Brak" 和 "Treg" ！ # 小 食 人 魔 攻 击 两 次 才 会 被 击 败 。 hero . moveRight ( ) hero…" at bounding box center [695, 176] width 153 height 257
click at [704, 291] on button "运行" at bounding box center [685, 298] width 182 height 25
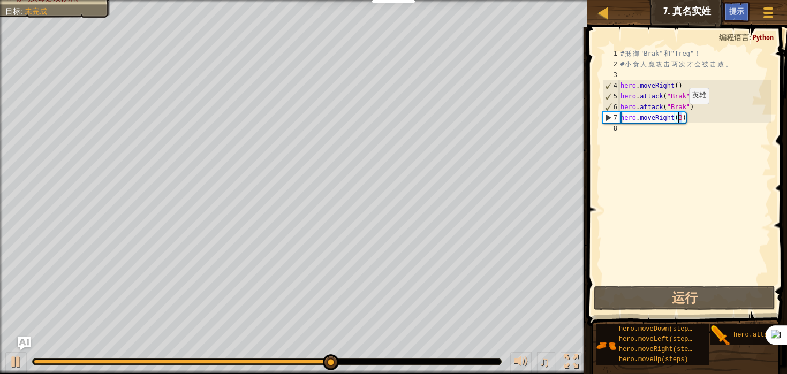
click at [680, 114] on div "# 抵 御 "Brak" 和 "Treg" ！ # 小 食 人 魔 攻 击 两 次 才 会 被 击 败 。 hero . moveRight ( ) hero…" at bounding box center [695, 176] width 153 height 257
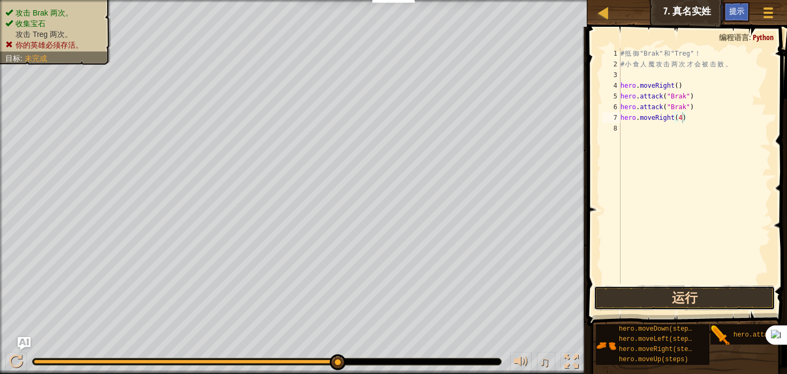
click at [706, 293] on button "运行" at bounding box center [685, 298] width 182 height 25
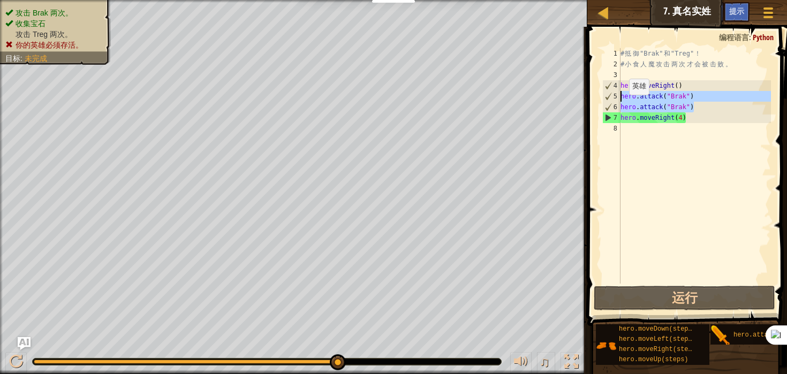
drag, startPoint x: 699, startPoint y: 106, endPoint x: 613, endPoint y: 100, distance: 86.4
click at [613, 100] on div "hero.moveRight(4) 1 2 3 4 5 6 7 8 # 抵 御 "Brak" 和 "Treg" ！ # 小 食 人 魔 攻 击 两 次 才 会…" at bounding box center [685, 166] width 171 height 236
click at [711, 113] on div "# 抵 御 "Brak" 和 "Treg" ！ # 小 食 人 魔 攻 击 两 次 才 会 被 击 败 。 hero . moveRight ( ) hero…" at bounding box center [695, 176] width 153 height 257
click at [711, 107] on div "# 抵 御 "Brak" 和 "Treg" ！ # 小 食 人 魔 攻 击 两 次 才 会 被 击 败 。 hero . moveRight ( ) hero…" at bounding box center [695, 176] width 153 height 257
type textarea "hero.attack("Brak")"
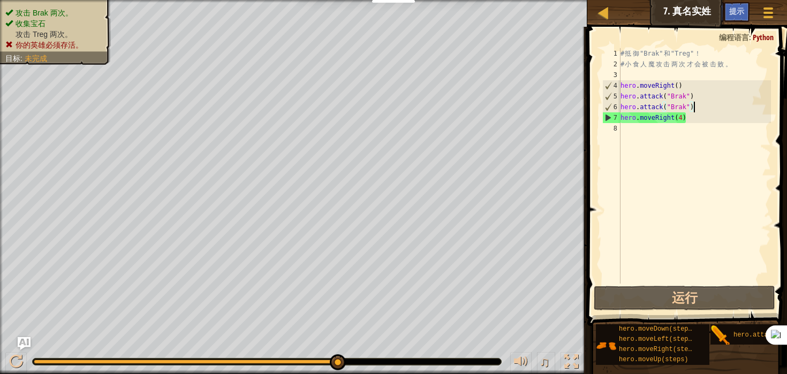
click at [699, 109] on div "# 抵 御 "Brak" 和 "Treg" ！ # 小 食 人 魔 攻 击 两 次 才 会 被 击 败 。 hero . moveRight ( ) hero…" at bounding box center [695, 176] width 153 height 257
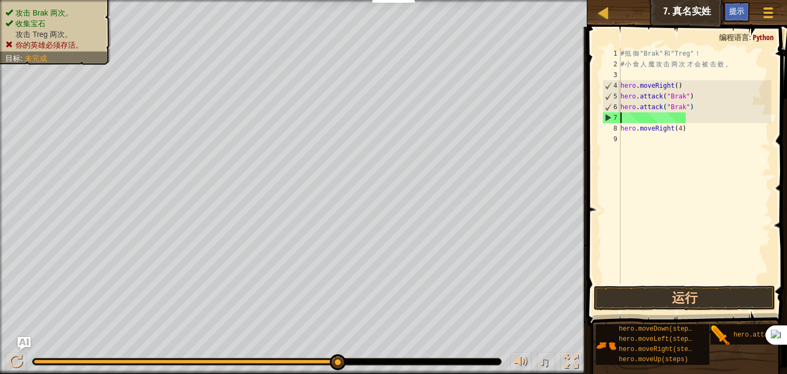
scroll to position [5, 0]
paste textarea "hero.attack("Brak")"
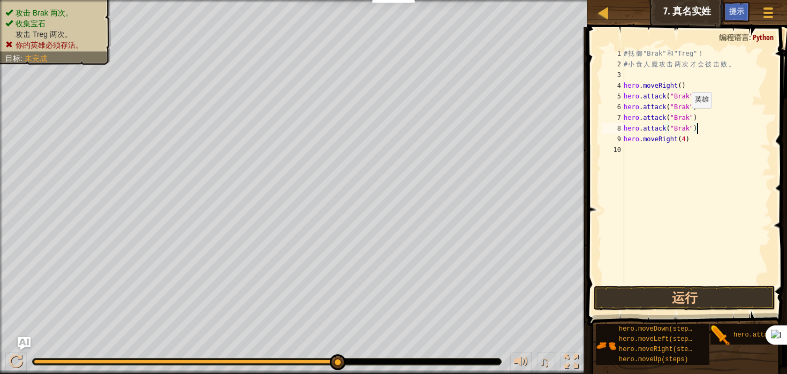
click at [686, 118] on div "# 抵 御 "Brak" 和 "Treg" ！ # 小 食 人 魔 攻 击 两 次 才 会 被 击 败 。 hero . moveRight ( ) hero…" at bounding box center [696, 176] width 149 height 257
click at [683, 117] on div "# 抵 御 "Brak" 和 "Treg" ！ # 小 食 人 魔 攻 击 两 次 才 会 被 击 败 。 hero . moveRight ( ) hero…" at bounding box center [696, 176] width 149 height 257
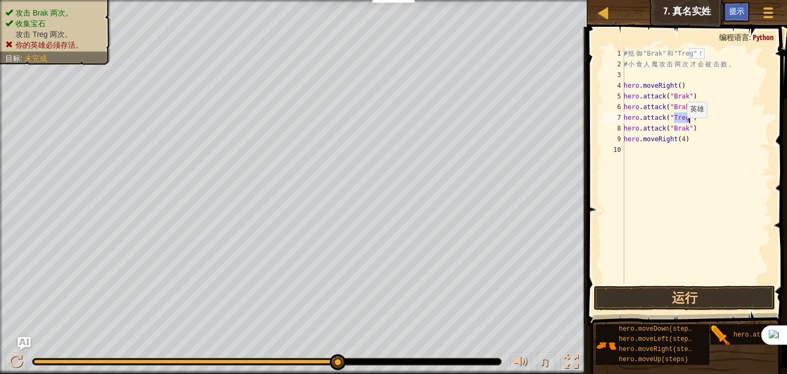
click at [681, 129] on div "# 抵 御 "Brak" 和 "Treg" ！ # 小 食 人 魔 攻 击 两 次 才 会 被 击 败 。 hero . moveRight ( ) hero…" at bounding box center [696, 176] width 149 height 257
paste textarea "Treg"
type textarea "hero.attack("Treg")"
click at [674, 290] on button "运行" at bounding box center [685, 298] width 182 height 25
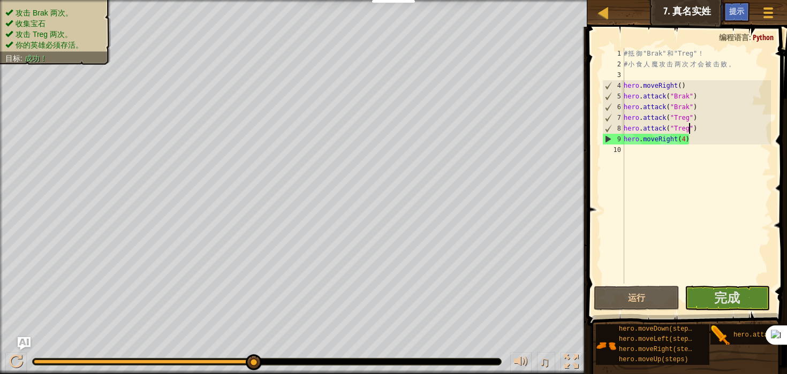
click at [666, 168] on div "# 抵 御 "Brak" 和 "Treg" ！ # 小 食 人 魔 攻 击 两 次 才 会 被 击 败 。 hero . moveRight ( ) hero…" at bounding box center [696, 176] width 149 height 257
click at [722, 296] on span "完成" at bounding box center [727, 297] width 26 height 17
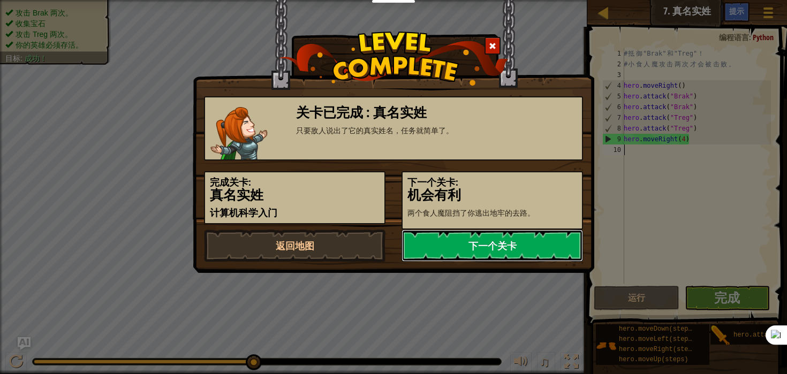
click at [477, 240] on link "下一个关卡" at bounding box center [493, 246] width 182 height 32
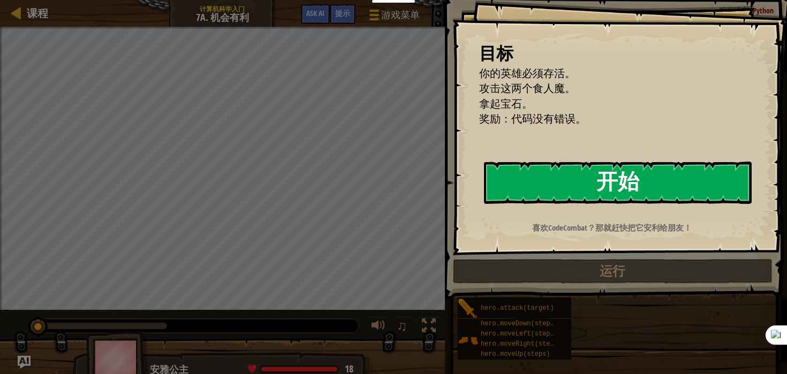
click at [570, 178] on button "开始" at bounding box center [618, 183] width 268 height 42
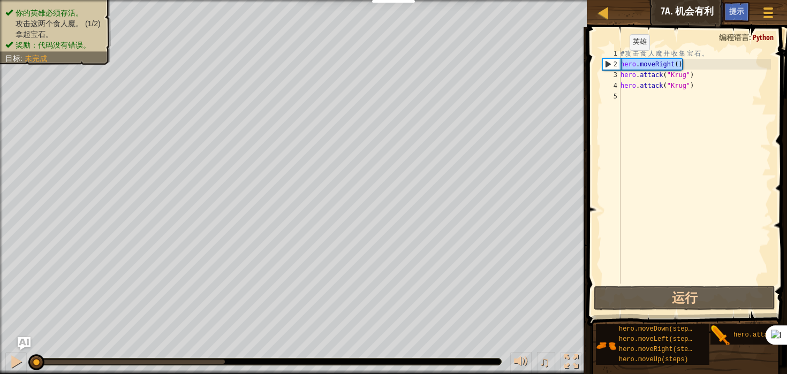
drag, startPoint x: 703, startPoint y: 64, endPoint x: 618, endPoint y: 61, distance: 85.2
click at [618, 61] on div "1 2 3 4 5 # 攻 击 食 人 魔 并 收 集 宝 石 。 hero . moveRight ( ) hero . attack ( "Krug" )…" at bounding box center [685, 166] width 171 height 236
type textarea "hero.moveRight()"
click at [652, 95] on div "# 攻 击 食 人 魔 并 收 集 宝 石 。 hero . moveRight ( ) hero . attack ( "Krug" ) hero . at…" at bounding box center [695, 176] width 153 height 257
type textarea "hero.moveRight()"
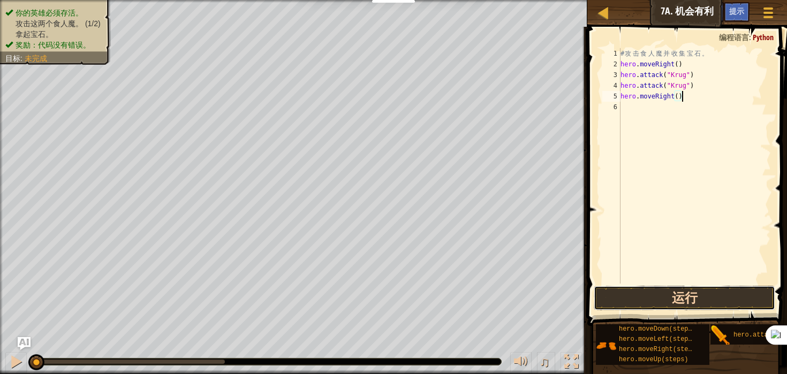
click at [694, 294] on button "运行" at bounding box center [685, 298] width 182 height 25
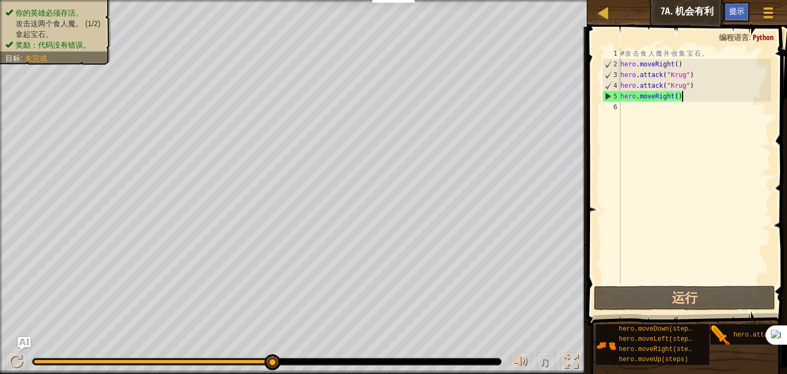
click at [698, 99] on div "# 攻 击 食 人 魔 并 收 集 宝 石 。 hero . moveRight ( ) hero . attack ( "Krug" ) hero . at…" at bounding box center [695, 176] width 153 height 257
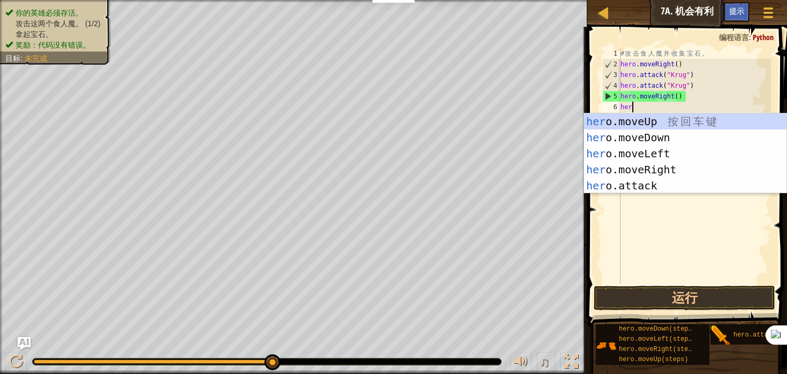
scroll to position [5, 1]
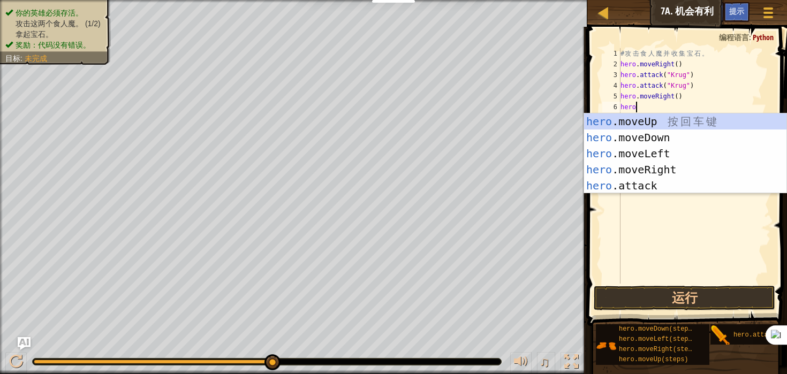
type textarea "hero."
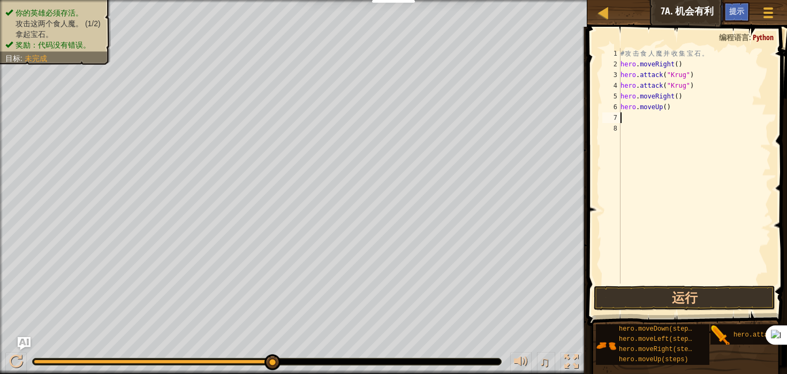
scroll to position [5, 0]
drag, startPoint x: 701, startPoint y: 86, endPoint x: 615, endPoint y: 87, distance: 86.2
click at [615, 87] on div "1 2 3 4 5 6 7 8 # 攻 击 食 人 魔 并 收 集 宝 石 。 hero . moveRight ( ) hero . attack ( "K…" at bounding box center [685, 166] width 171 height 236
type textarea "hero.attack("Krug")"
click at [635, 119] on div "# 攻 击 食 人 魔 并 收 集 宝 石 。 hero . moveRight ( ) hero . attack ( "Krug" ) hero . at…" at bounding box center [695, 176] width 153 height 257
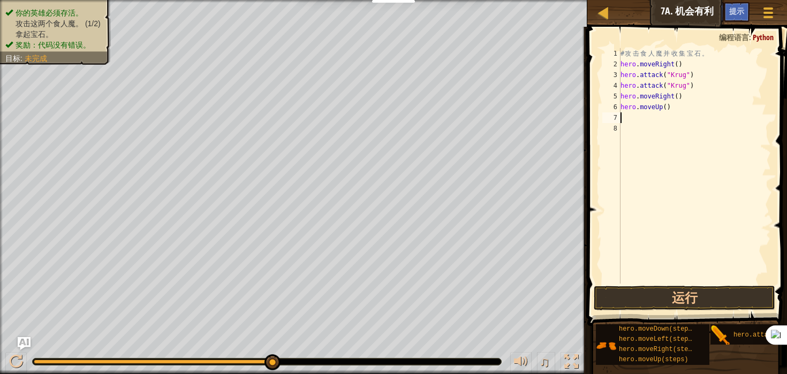
paste textarea "hero.attack("Krug")"
click at [668, 122] on div "# 攻 击 食 人 魔 并 收 集 宝 石 。 hero . moveRight ( ) hero . attack ( "Krug" ) hero . at…" at bounding box center [695, 176] width 153 height 257
click at [679, 118] on div "# 攻 击 食 人 魔 并 收 集 宝 石 。 hero . moveRight ( ) hero . attack ( "Krug" ) hero . at…" at bounding box center [695, 176] width 153 height 257
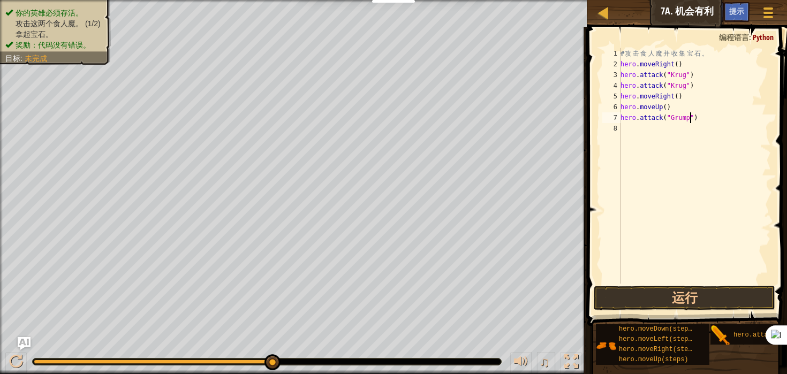
type textarea "hero.attack("Grump")"
click at [688, 285] on span at bounding box center [688, 161] width 208 height 331
click at [688, 293] on button "运行" at bounding box center [685, 298] width 182 height 25
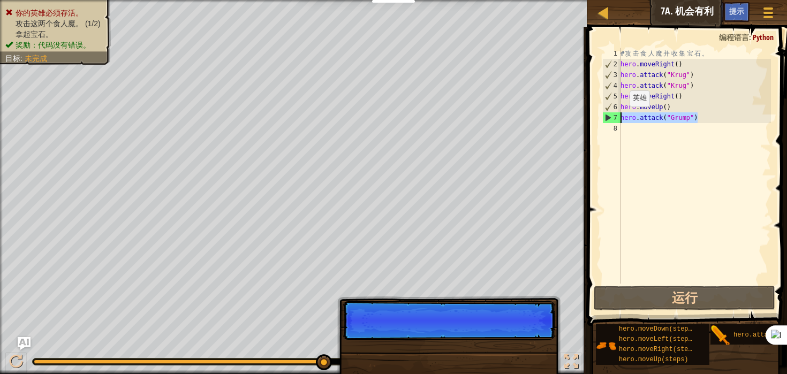
drag, startPoint x: 710, startPoint y: 117, endPoint x: 605, endPoint y: 117, distance: 105.0
click at [605, 117] on div "hero.attack("Grump") 1 2 3 4 5 6 7 8 # 攻 击 食 人 魔 并 收 集 宝 石 。 hero . moveRight (…" at bounding box center [685, 166] width 171 height 236
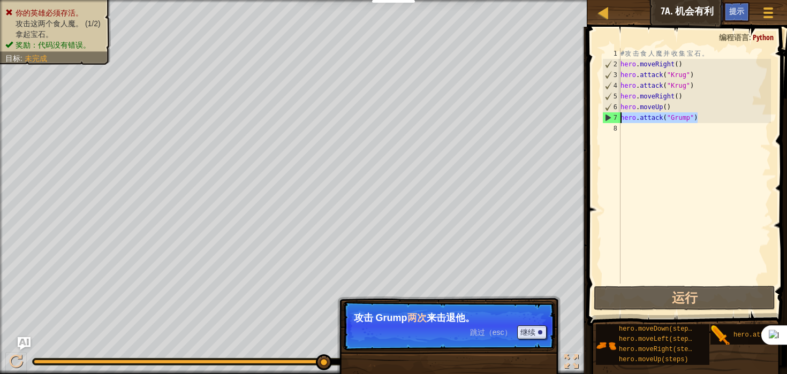
click at [711, 116] on div "# 攻 击 食 人 魔 并 收 集 宝 石 。 hero . moveRight ( ) hero . attack ( "Krug" ) hero . at…" at bounding box center [695, 176] width 153 height 257
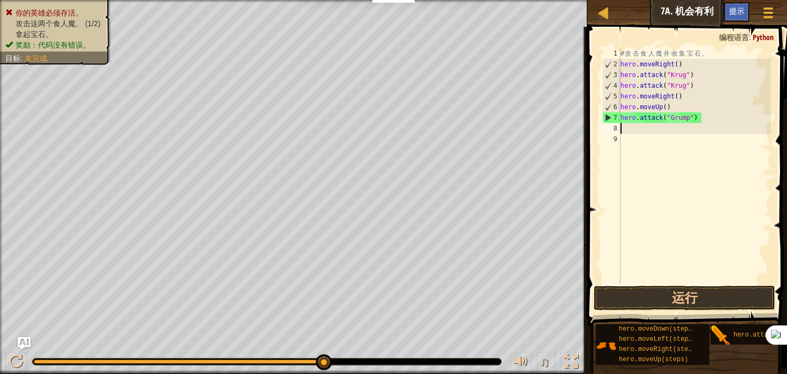
paste textarea "hero.attack("Grump")"
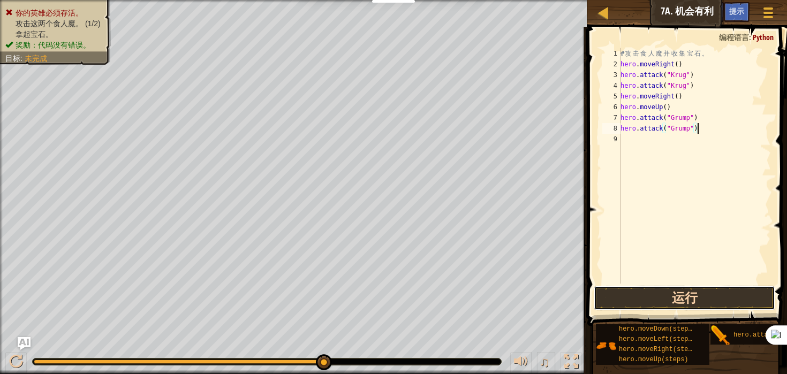
click at [705, 295] on button "运行" at bounding box center [685, 298] width 182 height 25
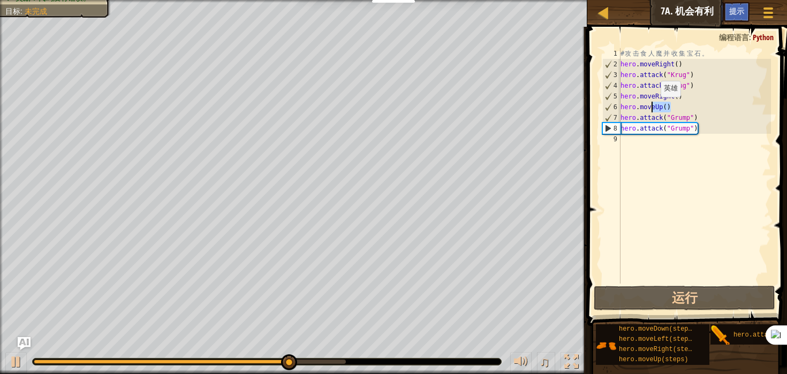
drag, startPoint x: 675, startPoint y: 107, endPoint x: 652, endPoint y: 107, distance: 23.6
click at [652, 107] on div "# 攻 击 食 人 魔 并 收 集 宝 石 。 hero . moveRight ( ) hero . attack ( "Krug" ) hero . at…" at bounding box center [695, 176] width 153 height 257
click at [733, 131] on div "# 攻 击 食 人 魔 并 收 集 宝 石 。 hero . moveRight ( ) hero . attack ( "Krug" ) hero . at…" at bounding box center [695, 176] width 153 height 257
type textarea "hero.attack("Grump")"
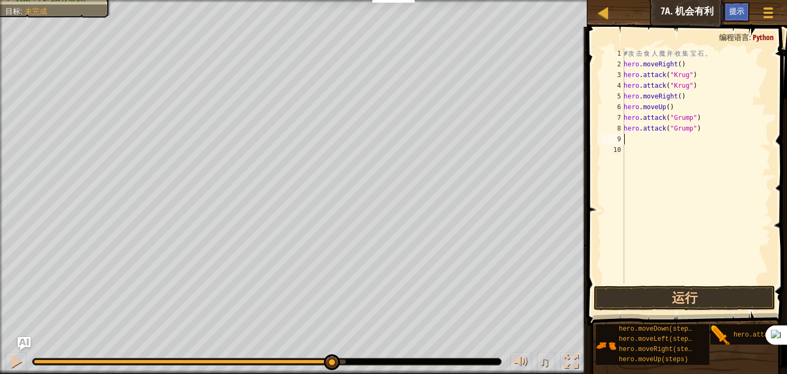
type textarea "he"
type textarea "hero.moveLeft(3)"
click at [727, 289] on button "运行" at bounding box center [685, 298] width 182 height 25
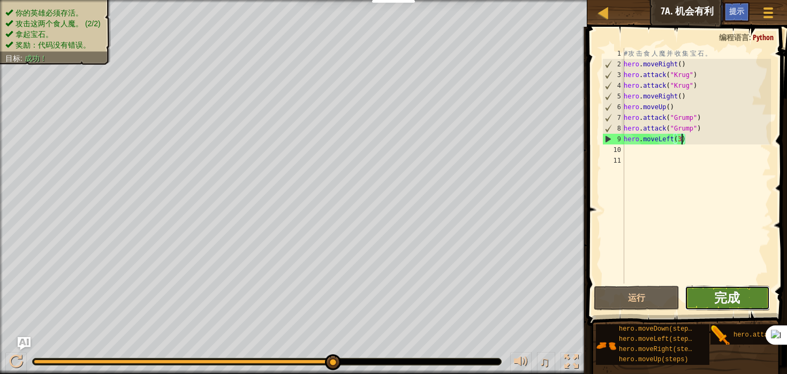
click at [736, 297] on span "完成" at bounding box center [727, 297] width 26 height 17
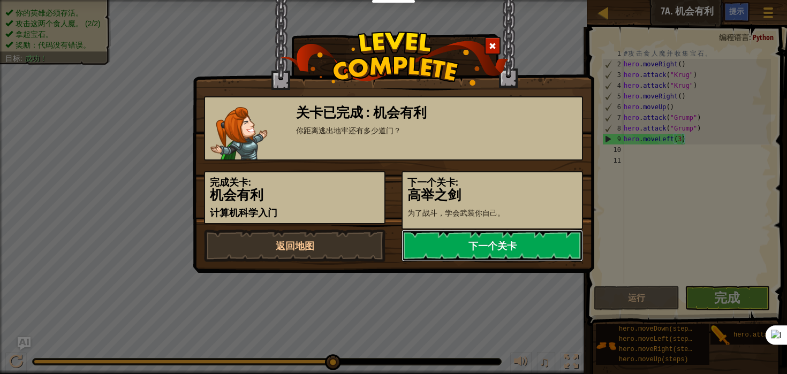
click at [509, 247] on link "下一个关卡" at bounding box center [493, 246] width 182 height 32
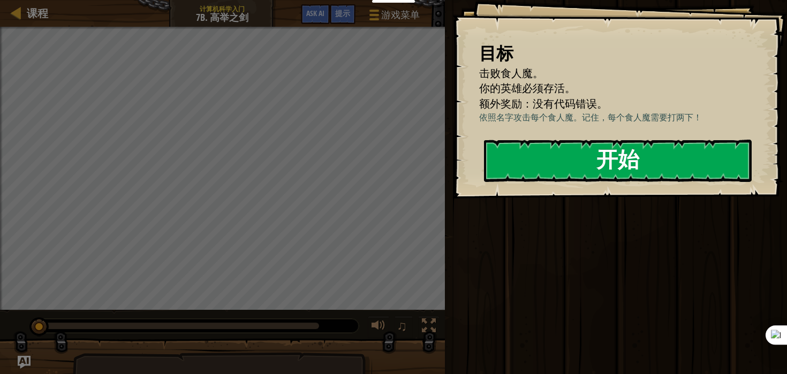
click at [623, 159] on button "开始" at bounding box center [618, 161] width 268 height 42
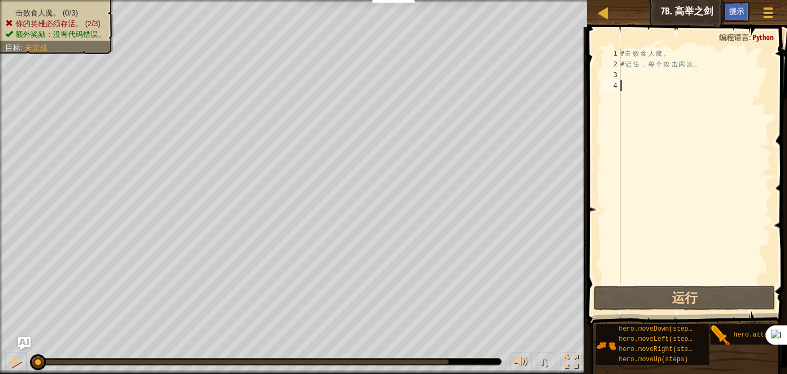
click at [651, 87] on div "# 击 败 食 人 魔 。 # 记 住 ， 每 个 攻 击 两 次 。" at bounding box center [695, 176] width 153 height 257
click at [636, 91] on div "# 击 败 食 人 魔 。 # 记 住 ， 每 个 攻 击 两 次 。" at bounding box center [695, 176] width 153 height 257
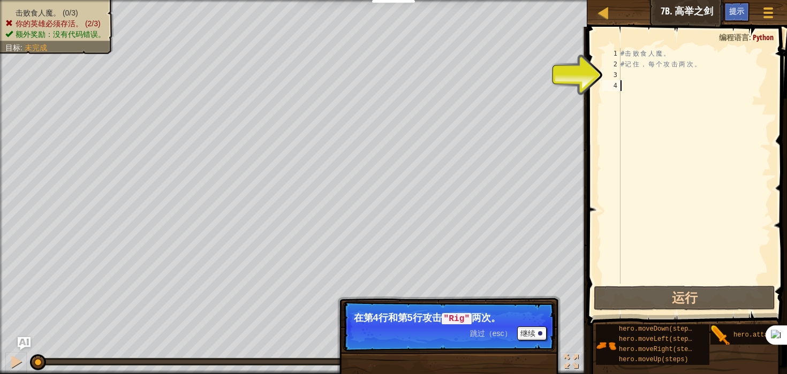
click at [647, 78] on div "# 击 败 食 人 魔 。 # 记 住 ， 每 个 攻 击 两 次 。" at bounding box center [695, 176] width 153 height 257
drag, startPoint x: 656, startPoint y: 66, endPoint x: 713, endPoint y: 64, distance: 56.8
click at [713, 64] on div "# 击 败 食 人 魔 。 # 记 住 ， 每 个 攻 击 两 次 。" at bounding box center [695, 176] width 153 height 257
type textarea "# 记住，每个攻击两次。"
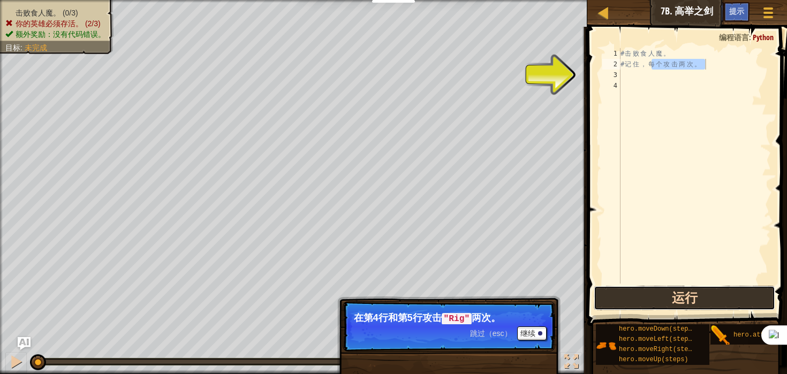
click at [644, 293] on button "运行" at bounding box center [685, 298] width 182 height 25
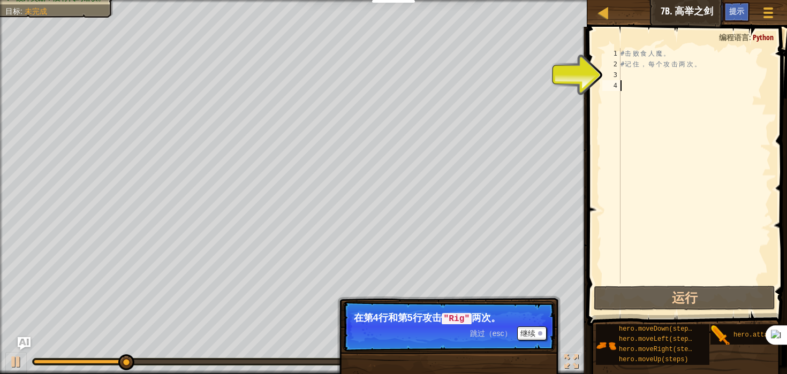
click at [684, 104] on div "# 击 败 食 人 魔 。 # 记 住 ， 每 个 攻 击 两 次 。" at bounding box center [695, 176] width 153 height 257
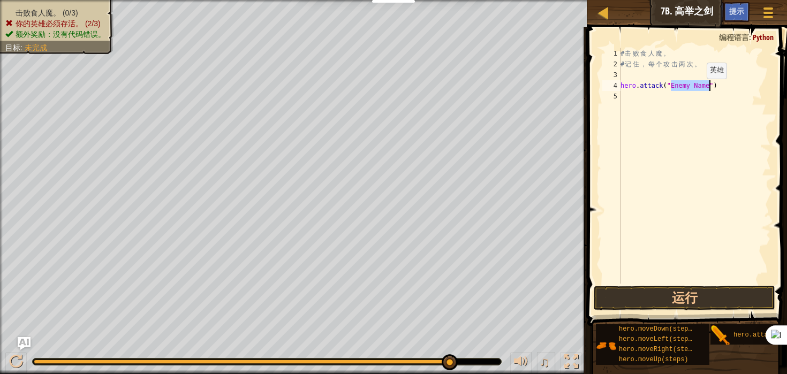
click at [698, 89] on div "# 击 败 食 人 魔 。 # 记 住 ， 每 个 攻 击 两 次 。 hero . attack ( "Enemy Name" )" at bounding box center [695, 176] width 153 height 257
click at [701, 86] on div "# 击 败 食 人 魔 。 # 记 住 ， 每 个 攻 击 两 次 。 hero . attack ( "Enemy Name" )" at bounding box center [695, 176] width 153 height 257
type textarea "hero.attack("Gurt")"
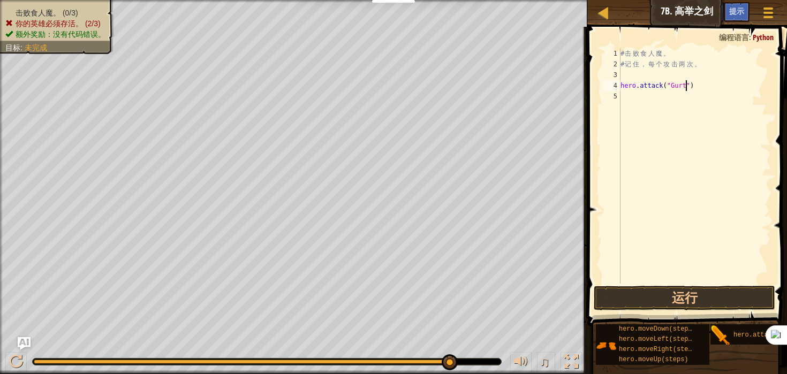
scroll to position [5, 5]
drag, startPoint x: 703, startPoint y: 82, endPoint x: 618, endPoint y: 87, distance: 85.8
click at [618, 87] on div "hero.attack("Gurt") 1 2 3 4 5 # 击 败 食 人 魔 。 # 记 住 ， 每 个 攻 击 两 次 。 hero . attack…" at bounding box center [685, 166] width 171 height 236
click at [649, 97] on div "# 击 败 食 人 魔 。 # 记 住 ， 每 个 攻 击 两 次 。 hero . attack ( "Gurt" )" at bounding box center [695, 176] width 153 height 257
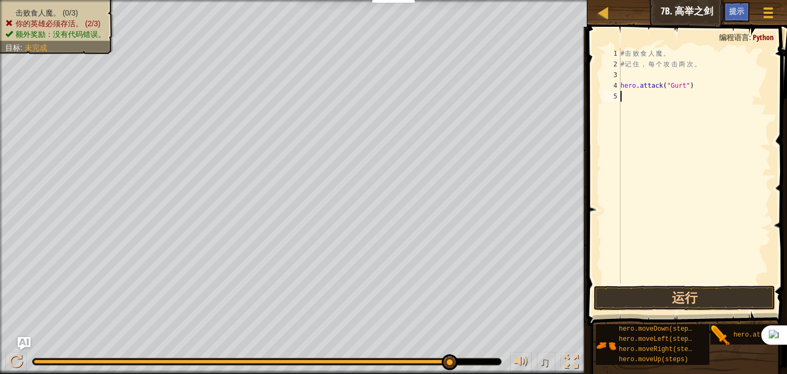
paste textarea "hero.attack("Gurt")"
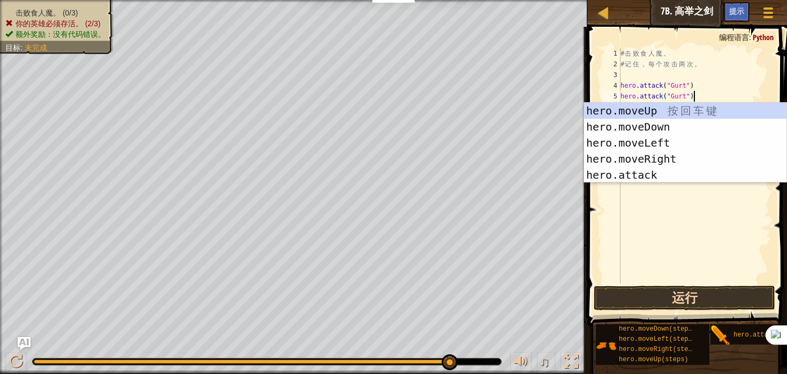
type textarea "hero.attack("Gurt")"
click at [698, 299] on button "运行" at bounding box center [685, 298] width 182 height 25
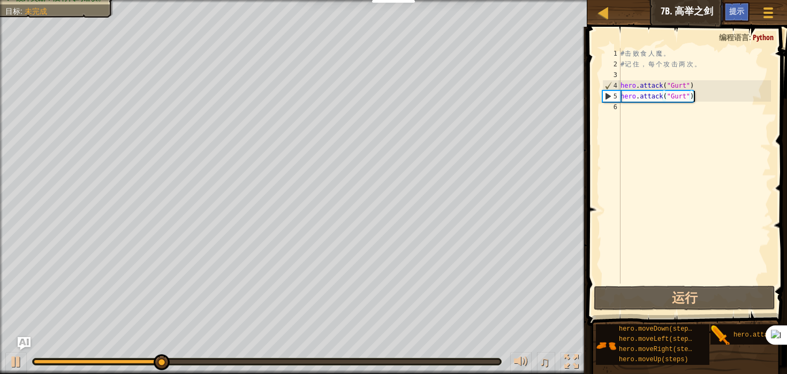
click at [710, 97] on div "# 击 败 食 人 魔 。 # 记 住 ， 每 个 攻 击 两 次 。 hero . attack ( "Gurt" ) hero . attack ( "G…" at bounding box center [695, 176] width 153 height 257
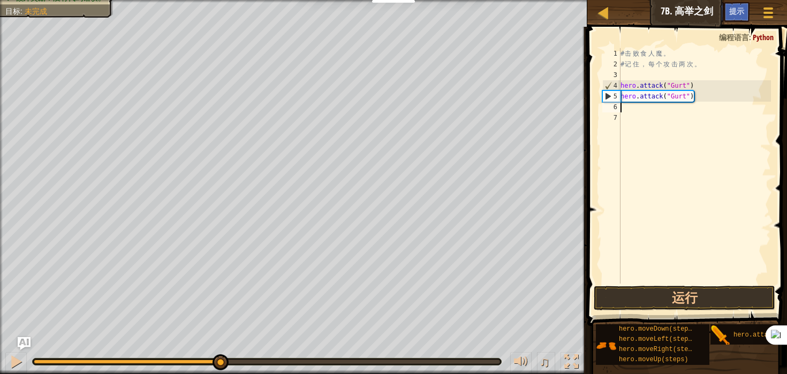
paste textarea "hero.attack("Gurt")"
type textarea "hero.attack("Gurt")"
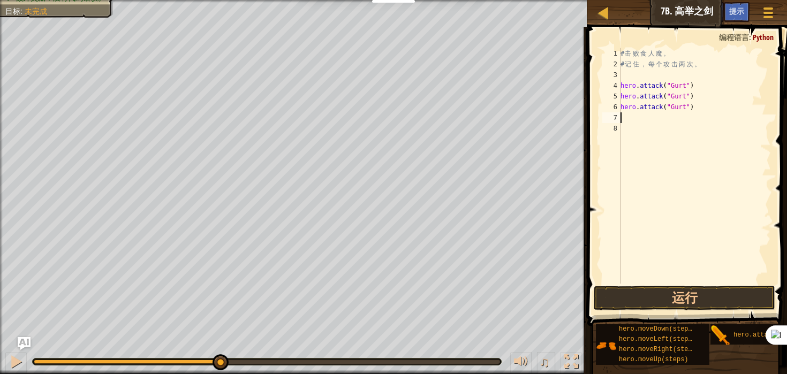
paste textarea "hero.attack("Gurt")"
click at [675, 106] on div "# 击 败 食 人 魔 。 # 记 住 ， 每 个 攻 击 两 次 。 hero . attack ( "Gurt" ) hero . attack ( "G…" at bounding box center [695, 176] width 153 height 257
click at [680, 117] on div "# 击 败 食 人 魔 。 # 记 住 ， 每 个 攻 击 两 次 。 hero . attack ( "Gurt" ) hero . attack ( "G…" at bounding box center [695, 176] width 153 height 257
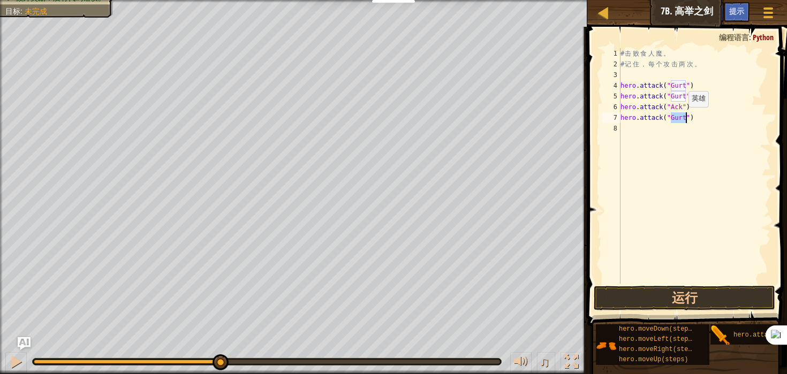
click at [680, 117] on div "# 击 败 食 人 魔 。 # 记 住 ， 每 个 攻 击 两 次 。 hero . attack ( "Gurt" ) hero . attack ( "G…" at bounding box center [695, 176] width 153 height 257
type textarea "hero.attack("Ack")"
click at [702, 296] on button "运行" at bounding box center [685, 298] width 182 height 25
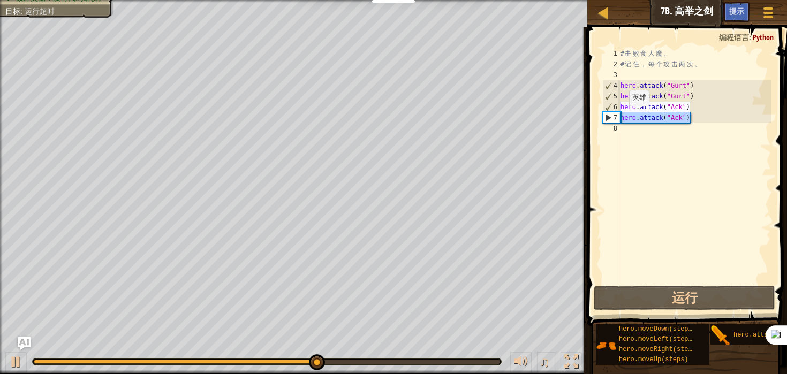
drag, startPoint x: 709, startPoint y: 117, endPoint x: 619, endPoint y: 116, distance: 89.4
click at [619, 116] on div "hero.attack("Ack") 1 2 3 4 5 6 7 8 # 击 败 食 人 魔 。 # 记 住 ， 每 个 攻 击 两 次 。 hero . a…" at bounding box center [685, 166] width 171 height 236
click at [705, 119] on div "# 击 败 食 人 魔 。 # 记 住 ， 每 个 攻 击 两 次 。 hero . attack ( "Gurt" ) hero . attack ( "G…" at bounding box center [695, 176] width 153 height 257
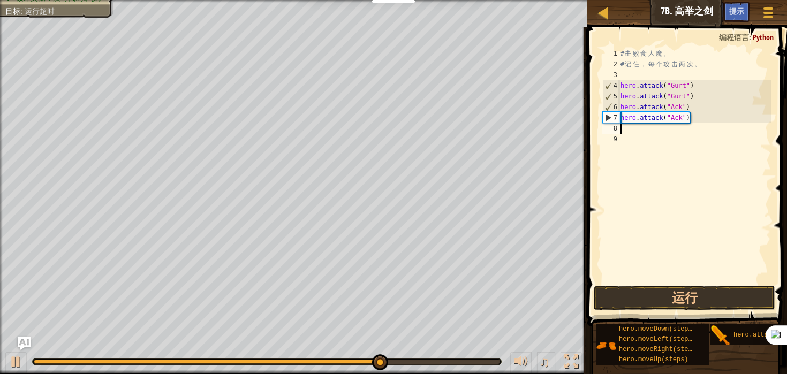
paste textarea "hero.attack("Ack")"
type textarea "hero.attack("Ack")"
paste textarea "hero.attack("Ack")"
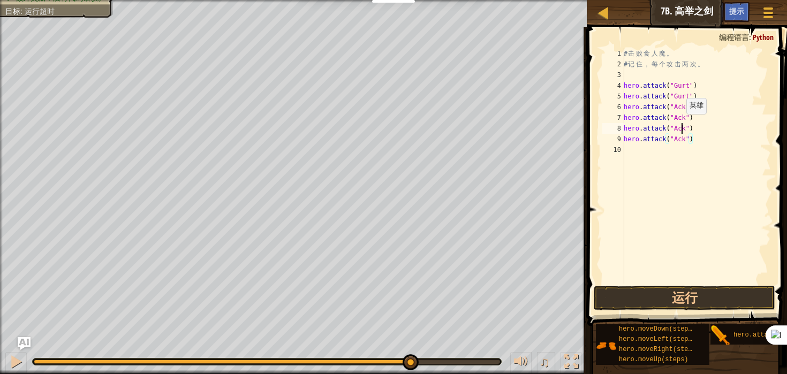
click at [681, 125] on div "# 击 败 食 人 魔 。 # 记 住 ， 每 个 攻 击 两 次 。 hero . attack ( "Gurt" ) hero . attack ( "G…" at bounding box center [696, 176] width 149 height 257
click at [680, 129] on div "# 击 败 食 人 魔 。 # 记 住 ， 每 个 攻 击 两 次 。 hero . attack ( "Gurt" ) hero . attack ( "G…" at bounding box center [696, 176] width 149 height 257
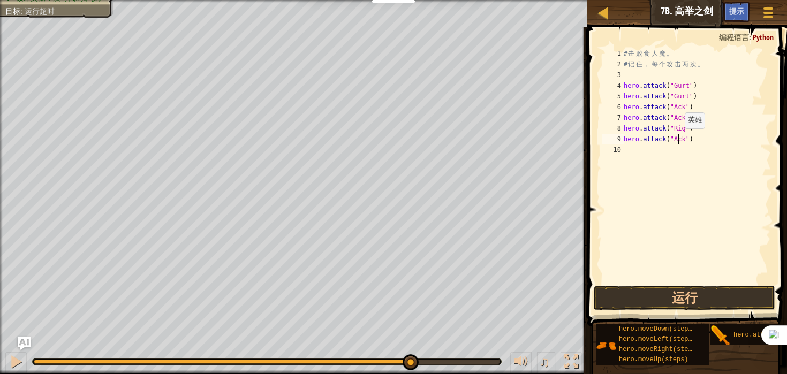
click at [680, 139] on div "# 击 败 食 人 魔 。 # 记 住 ， 每 个 攻 击 两 次 。 hero . attack ( "Gurt" ) hero . attack ( "G…" at bounding box center [696, 176] width 149 height 257
paste textarea "Rig"
type textarea "hero.attack("Rig")"
click at [691, 296] on button "运行" at bounding box center [685, 298] width 182 height 25
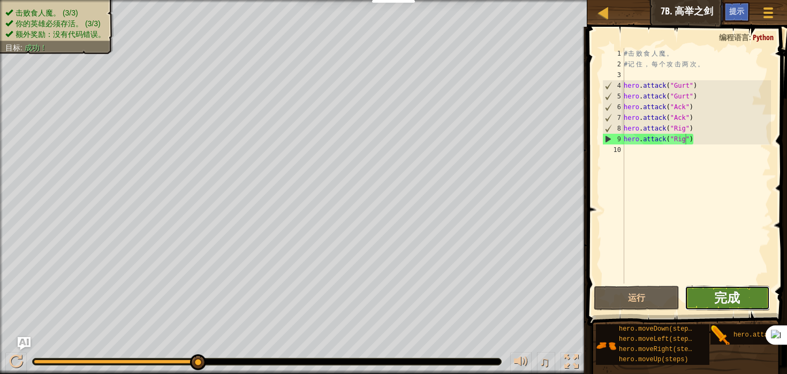
click at [723, 299] on span "完成" at bounding box center [727, 297] width 26 height 17
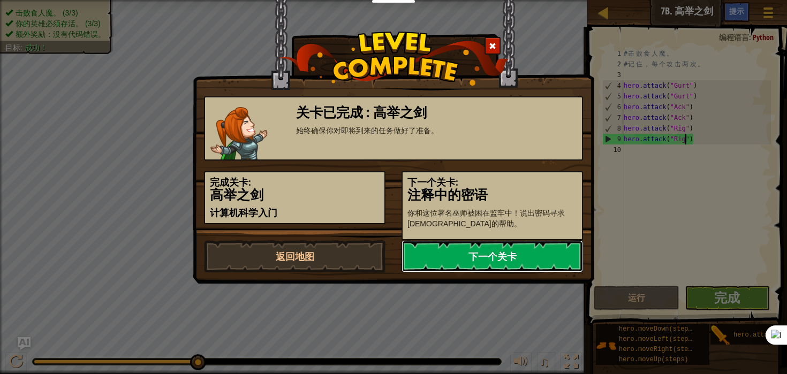
click at [547, 252] on link "下一个关卡" at bounding box center [493, 256] width 182 height 32
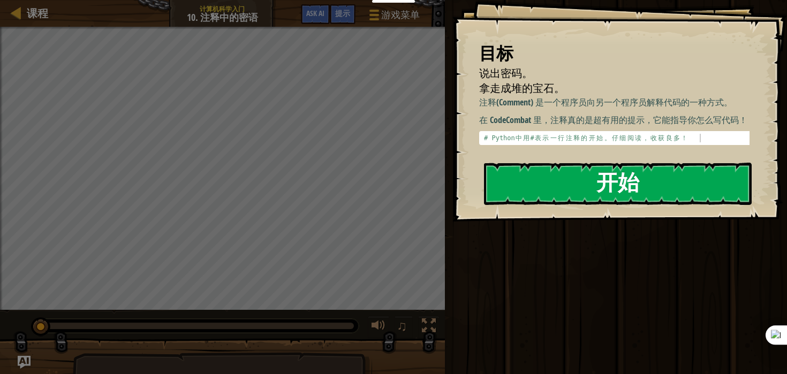
click at [600, 176] on button "开始" at bounding box center [618, 184] width 268 height 42
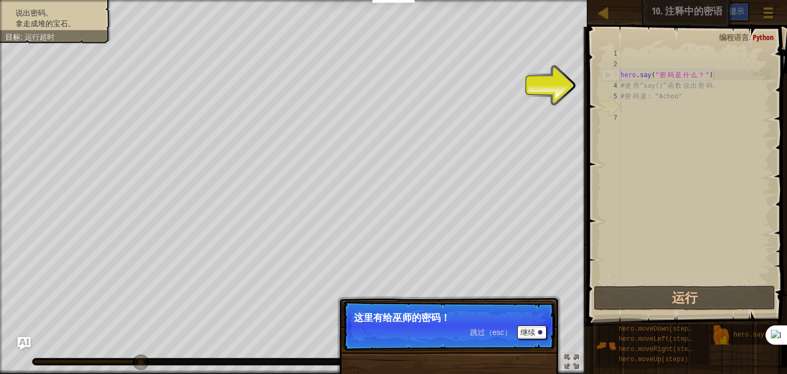
click at [696, 94] on div "hero . say ( " 密 码 是 什 么 ？ " ) # 使 用 “say()” 函 数 说 出 密 码 。 # 密 码 是 : "Achoo"" at bounding box center [695, 176] width 153 height 257
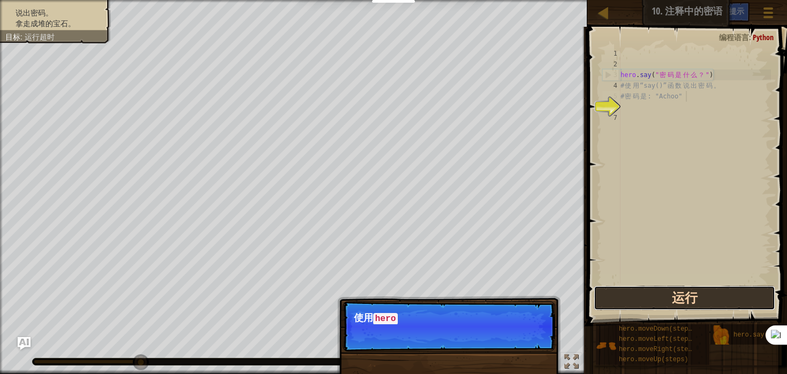
click at [690, 297] on button "运行" at bounding box center [685, 298] width 182 height 25
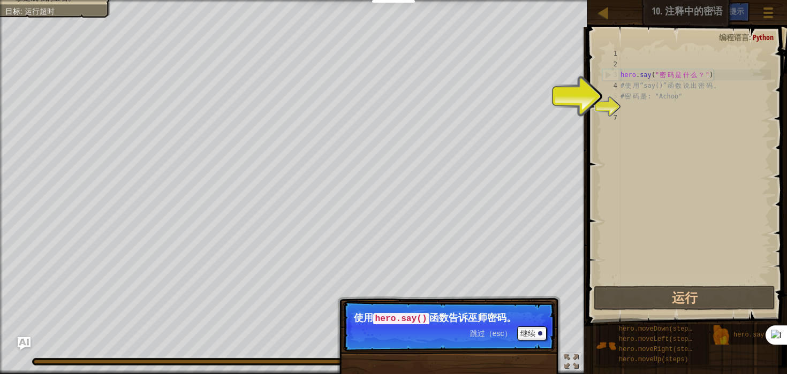
click at [674, 97] on div "hero . say ( " 密 码 是 什 么 ？ " ) # 使 用 “say()” 函 数 说 出 密 码 。 # 密 码 是 : "Achoo"" at bounding box center [695, 176] width 153 height 257
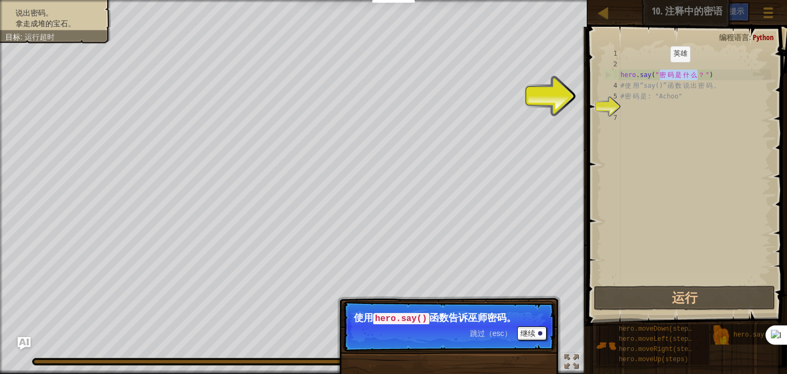
drag, startPoint x: 700, startPoint y: 74, endPoint x: 660, endPoint y: 72, distance: 39.7
click at [660, 72] on div "hero . say ( " 密 码 是 什 么 ？ " ) # 使 用 “say()” 函 数 说 出 密 码 。 # 密 码 是 : "Achoo"" at bounding box center [695, 176] width 153 height 257
paste textarea "# 密码是: "Achoo""
click at [700, 95] on div "hero . say ( " 密 码 是 什 么 ？ " ) # 使 用 “say()” 函 数 说 出 密 码 。 # 密 码 是 : "Achoo"" at bounding box center [695, 176] width 153 height 257
type textarea "# 密码是: "Achoo""
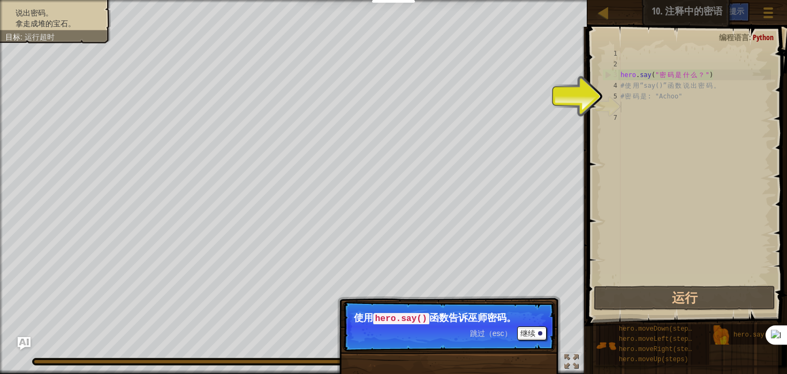
drag, startPoint x: 637, startPoint y: 110, endPoint x: 618, endPoint y: 109, distance: 19.3
click at [636, 110] on div "hero . say ( " 密 码 是 什 么 ？ " ) # 使 用 “say()” 函 数 说 出 密 码 。 # 密 码 是 : "Achoo"" at bounding box center [695, 176] width 153 height 257
click at [608, 103] on div "6" at bounding box center [612, 107] width 18 height 11
click at [533, 331] on button "继续" at bounding box center [531, 334] width 29 height 14
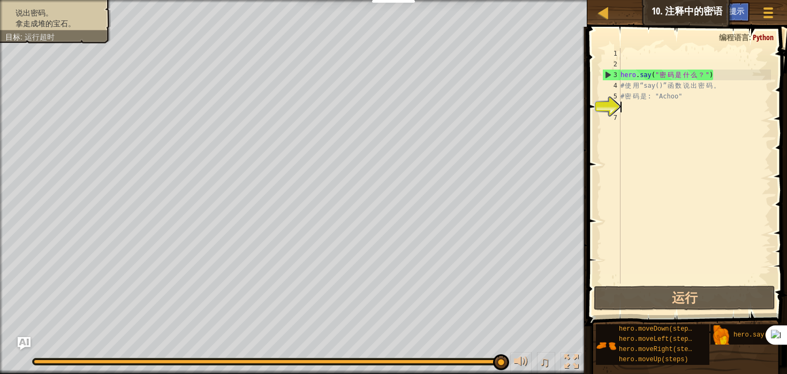
scroll to position [5, 0]
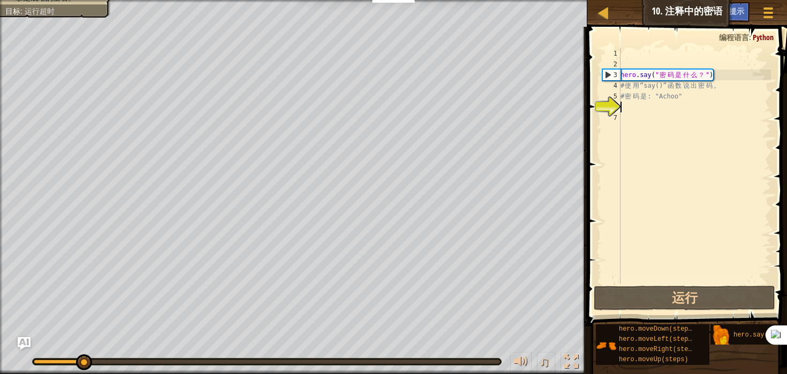
click at [698, 93] on div "hero . say ( " 密 码 是 什 么 ？ " ) # 使 用 “say()” 函 数 说 出 密 码 。 # 密 码 是 : "Achoo"" at bounding box center [695, 176] width 153 height 257
drag, startPoint x: 702, startPoint y: 77, endPoint x: 662, endPoint y: 76, distance: 39.6
click at [662, 76] on div "hero . say ( " 密 码 是 什 么 ？ " ) # 使 用 “say()” 函 数 说 出 密 码 。 # 密 码 是 : "Achoo"" at bounding box center [695, 176] width 153 height 257
paste textarea "Achoo"
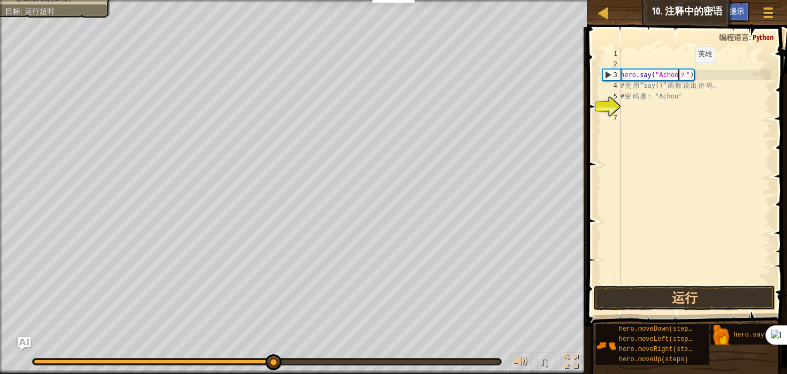
click at [686, 73] on div "hero . say ( "Achoo ？ " ) # 使 用 “say()” 函 数 说 出 密 码 。 # 密 码 是 : "Achoo"" at bounding box center [695, 176] width 153 height 257
type textarea "hero.say("Achoo")"
click at [701, 295] on button "运行" at bounding box center [685, 298] width 182 height 25
click at [690, 295] on button "运行" at bounding box center [685, 298] width 182 height 25
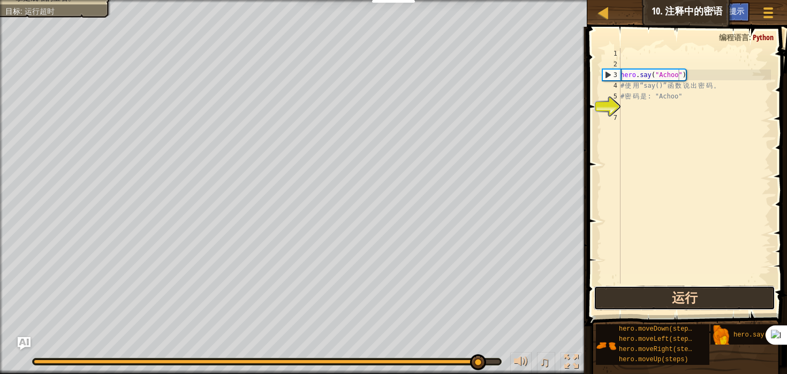
click at [692, 296] on button "运行" at bounding box center [685, 298] width 182 height 25
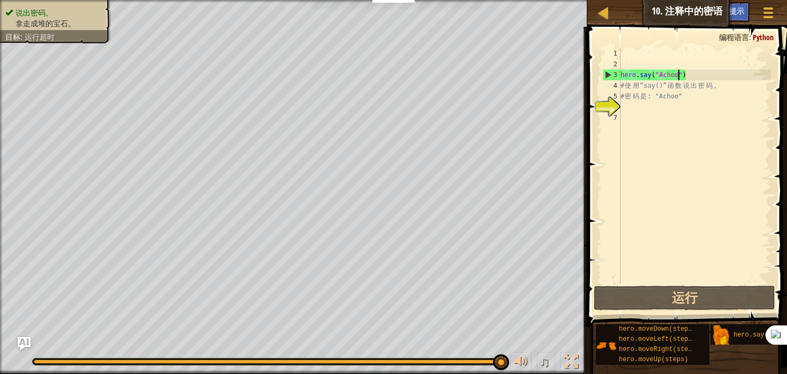
click at [668, 104] on div "hero . say ( "Achoo" ) # 使 用 “say()” 函 数 说 出 密 码 。 # 密 码 是 : "Achoo"" at bounding box center [695, 176] width 153 height 257
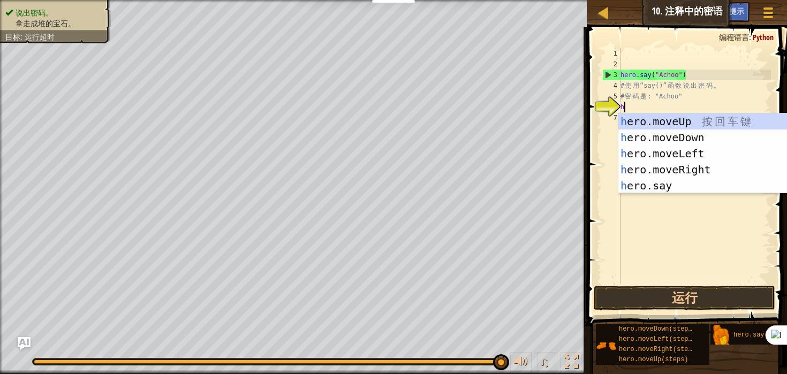
type textarea "he"
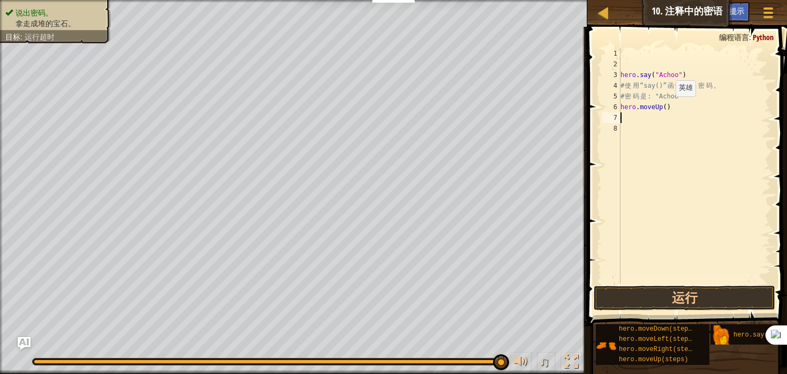
click at [667, 107] on div "hero . say ( "Achoo" ) # 使 用 “say()” 函 数 说 出 密 码 。 # 密 码 是 : "Achoo" hero . mov…" at bounding box center [695, 176] width 153 height 257
type textarea "hero.moveUp(3)"
click at [703, 296] on button "运行" at bounding box center [685, 298] width 182 height 25
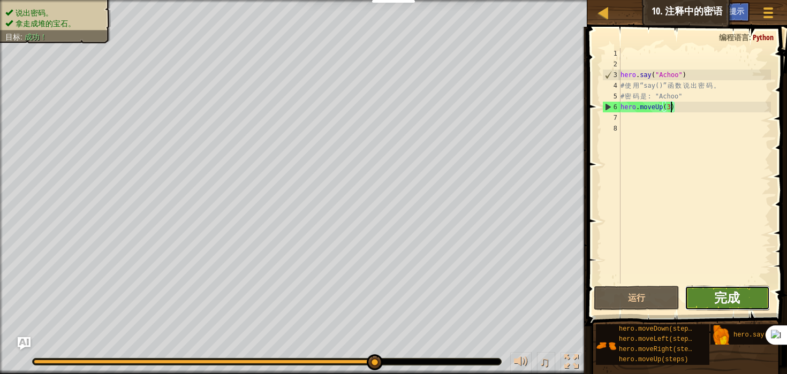
click at [722, 296] on span "完成" at bounding box center [727, 297] width 26 height 17
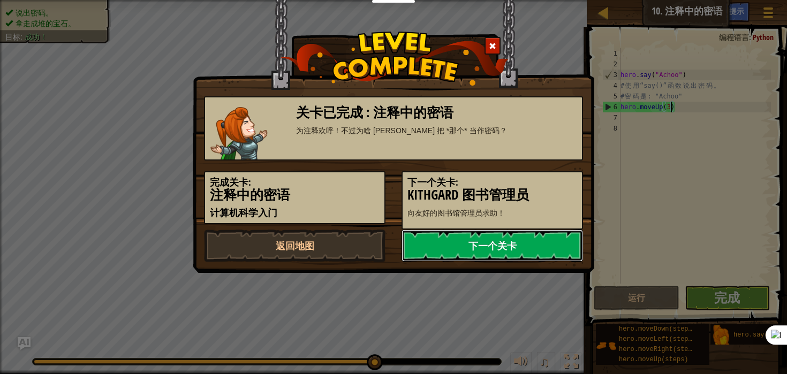
click at [557, 245] on link "下一个关卡" at bounding box center [493, 246] width 182 height 32
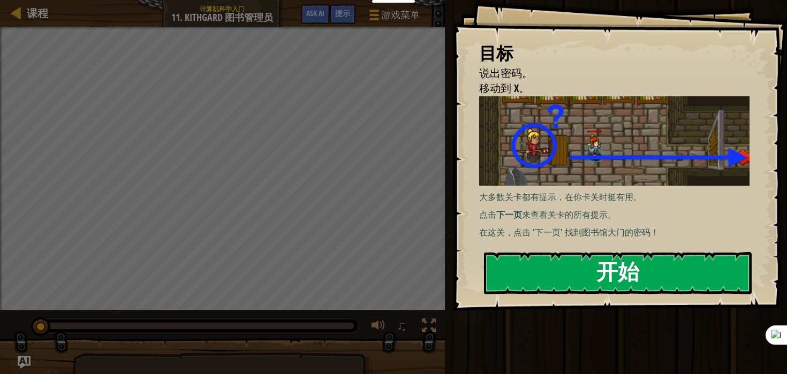
click at [662, 263] on button "开始" at bounding box center [618, 273] width 268 height 42
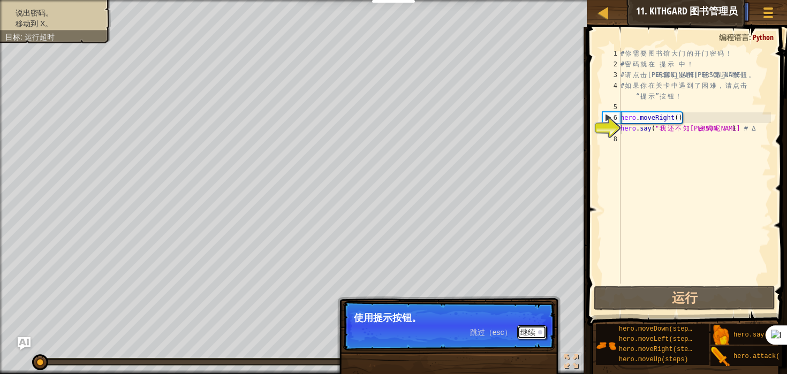
click at [523, 332] on button "继续" at bounding box center [531, 333] width 29 height 14
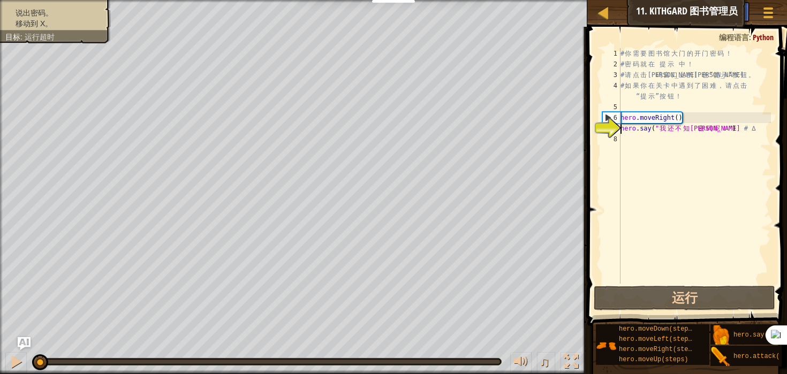
click at [690, 170] on div "# 你 需 要 图 书 馆 大 门 的 开 门 密 码 ！ # 密 码 就 在 提 示 中 ！ # 请 点 击 代 码 窗 口 上 的 蓝 色 “ 提 示 ”…" at bounding box center [695, 176] width 153 height 257
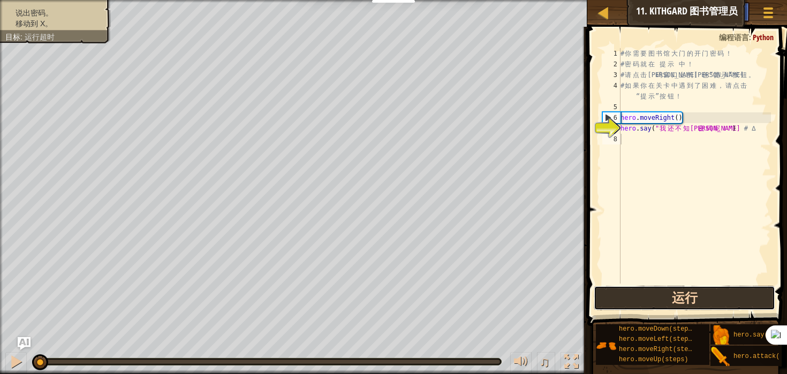
click at [695, 295] on button "运行" at bounding box center [685, 298] width 182 height 25
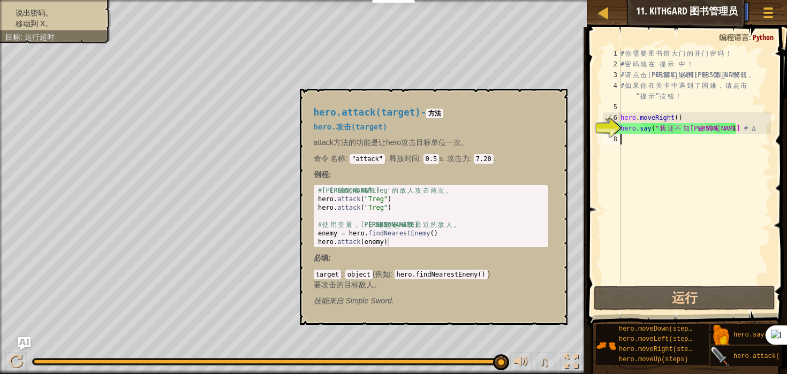
scroll to position [8, 0]
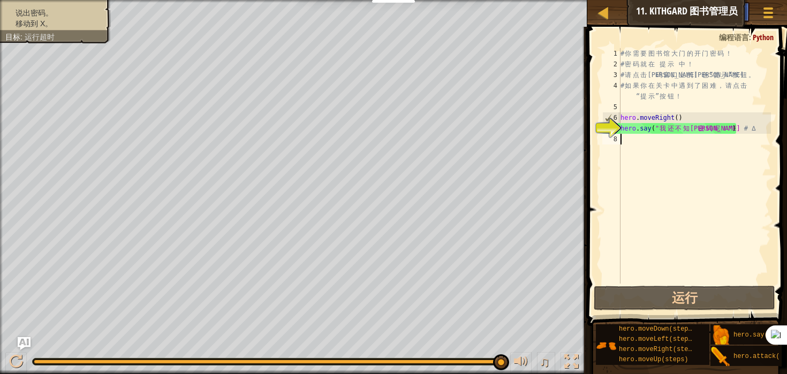
click at [669, 160] on div "# 你 需 要 图 书 馆 大 门 的 开 门 密 码 ！ # 密 码 就 在 提 示 中 ！ # 请 点 击 代 码 窗 口 上 的 蓝 色 “ 提 示 ”…" at bounding box center [695, 176] width 153 height 257
click at [664, 142] on div "# 你 需 要 图 书 馆 大 门 的 开 门 密 码 ！ # 密 码 就 在 提 示 中 ！ # 请 点 击 代 码 窗 口 上 的 蓝 色 “ 提 示 ”…" at bounding box center [695, 176] width 153 height 257
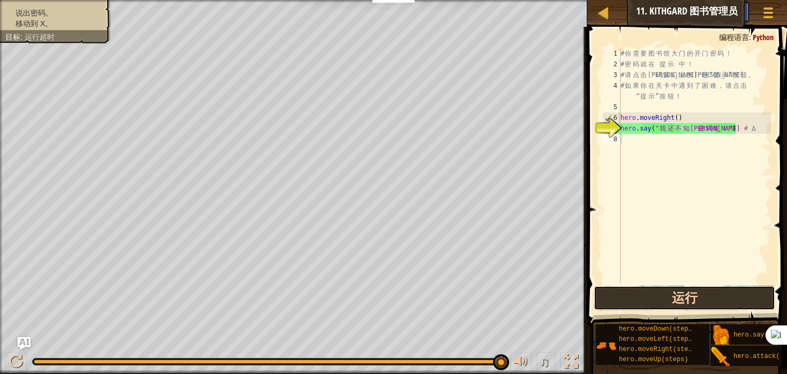
click at [688, 297] on button "运行" at bounding box center [685, 298] width 182 height 25
